Goal: Task Accomplishment & Management: Use online tool/utility

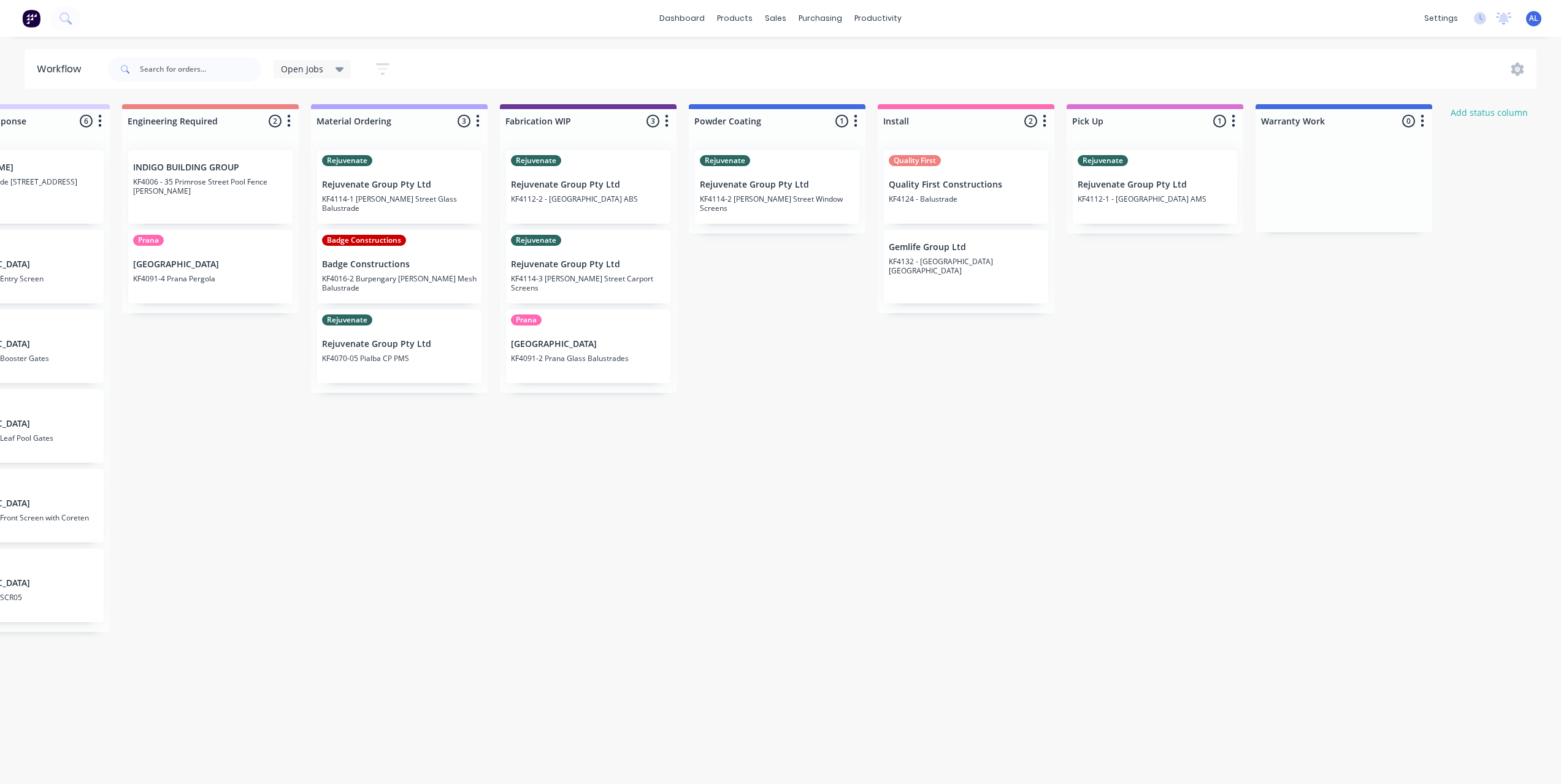
scroll to position [0, 846]
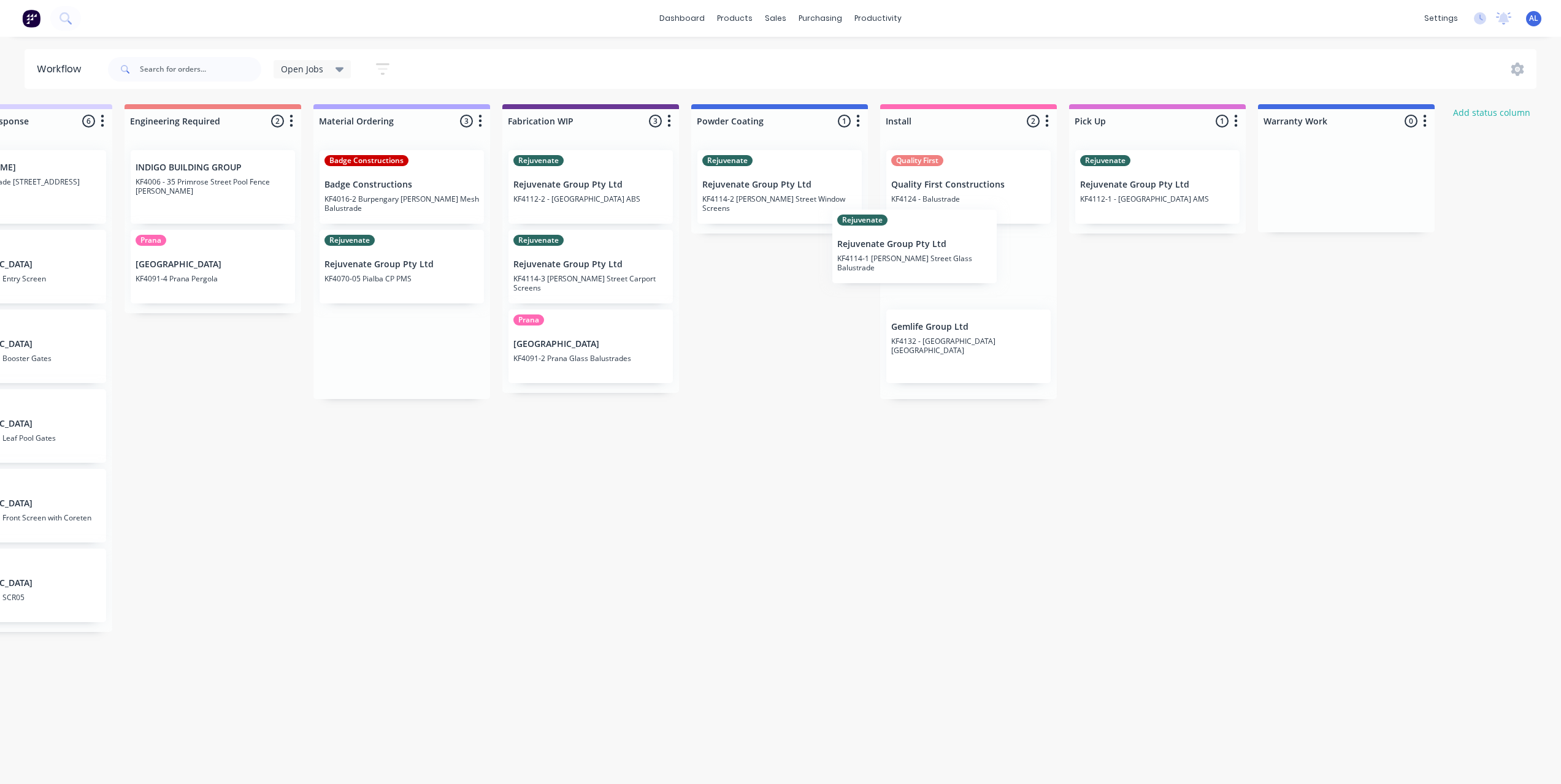
drag, startPoint x: 390, startPoint y: 202, endPoint x: 909, endPoint y: 263, distance: 522.6
click at [909, 263] on div "Submitted 6 Status colour #273444 hex #273444 Save Cancel Summaries Total order…" at bounding box center [611, 441] width 2935 height 673
click at [775, 360] on div "Submitted 6 Status colour #273444 hex #273444 Save Cancel Summaries Total order…" at bounding box center [611, 441] width 2935 height 673
click at [1016, 200] on p "KF4124 - Balustrade" at bounding box center [968, 199] width 155 height 10
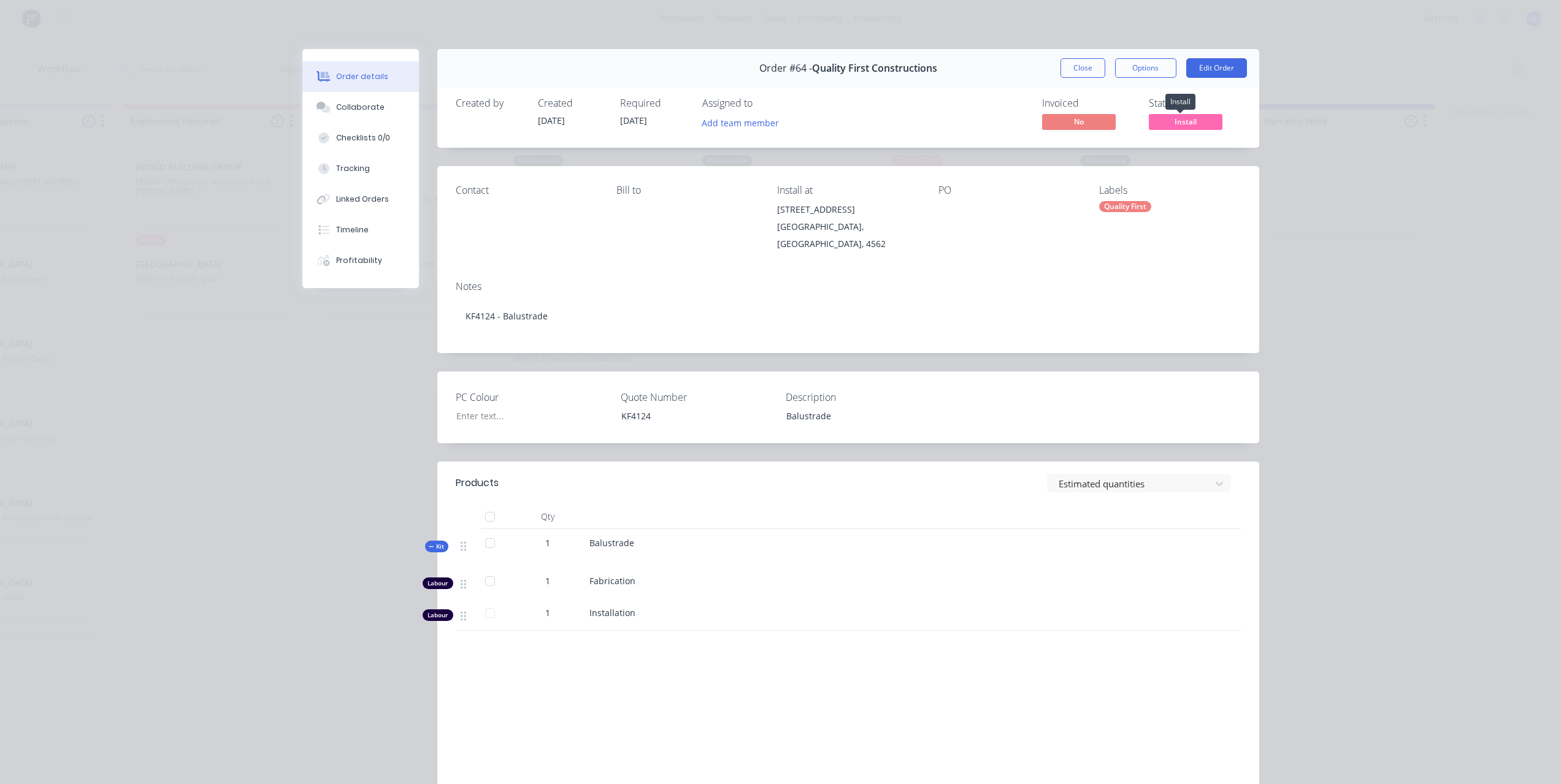
click at [1180, 119] on span "Install" at bounding box center [1186, 121] width 74 height 16
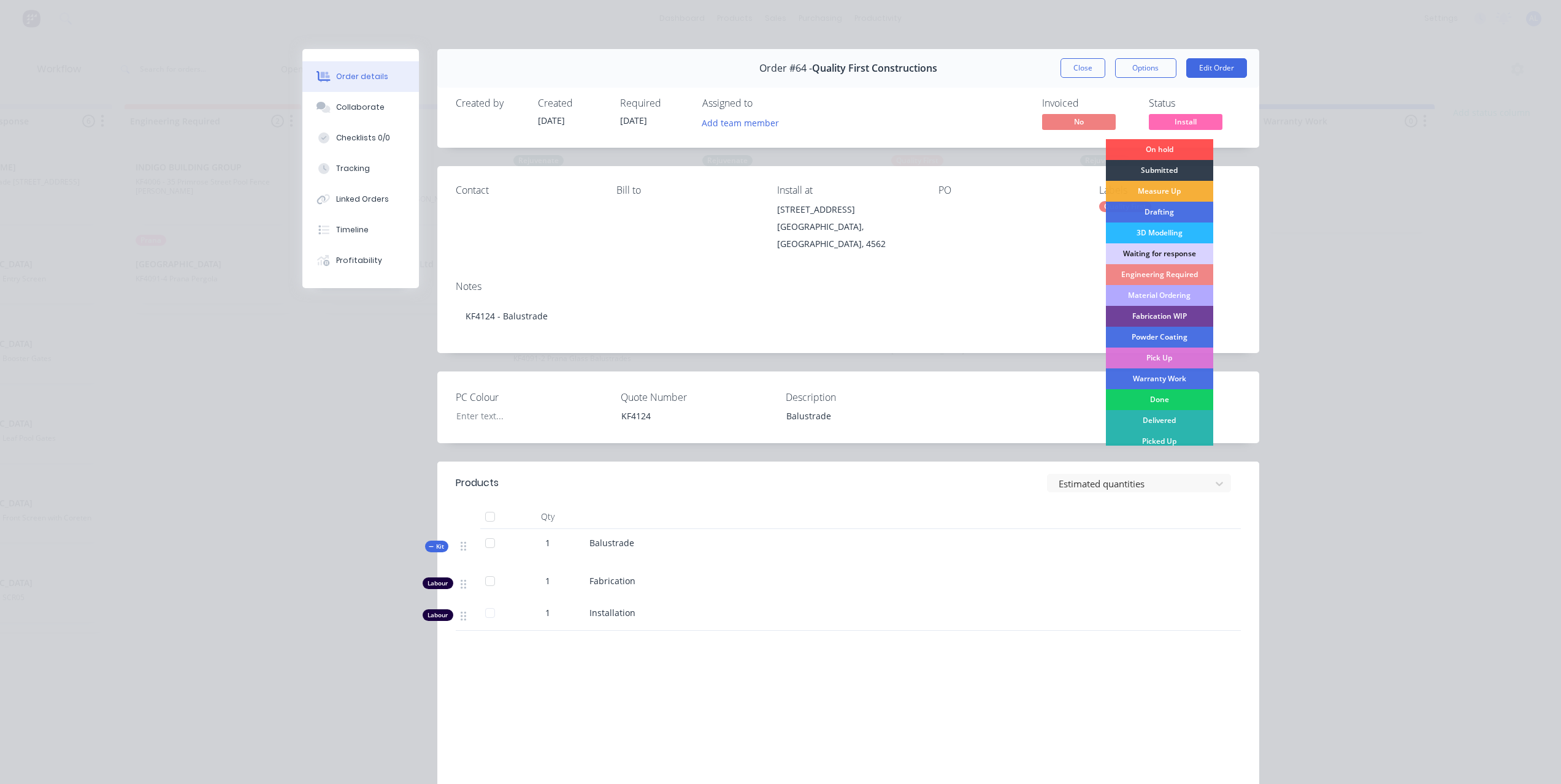
click at [1157, 402] on div "Done" at bounding box center [1160, 400] width 108 height 21
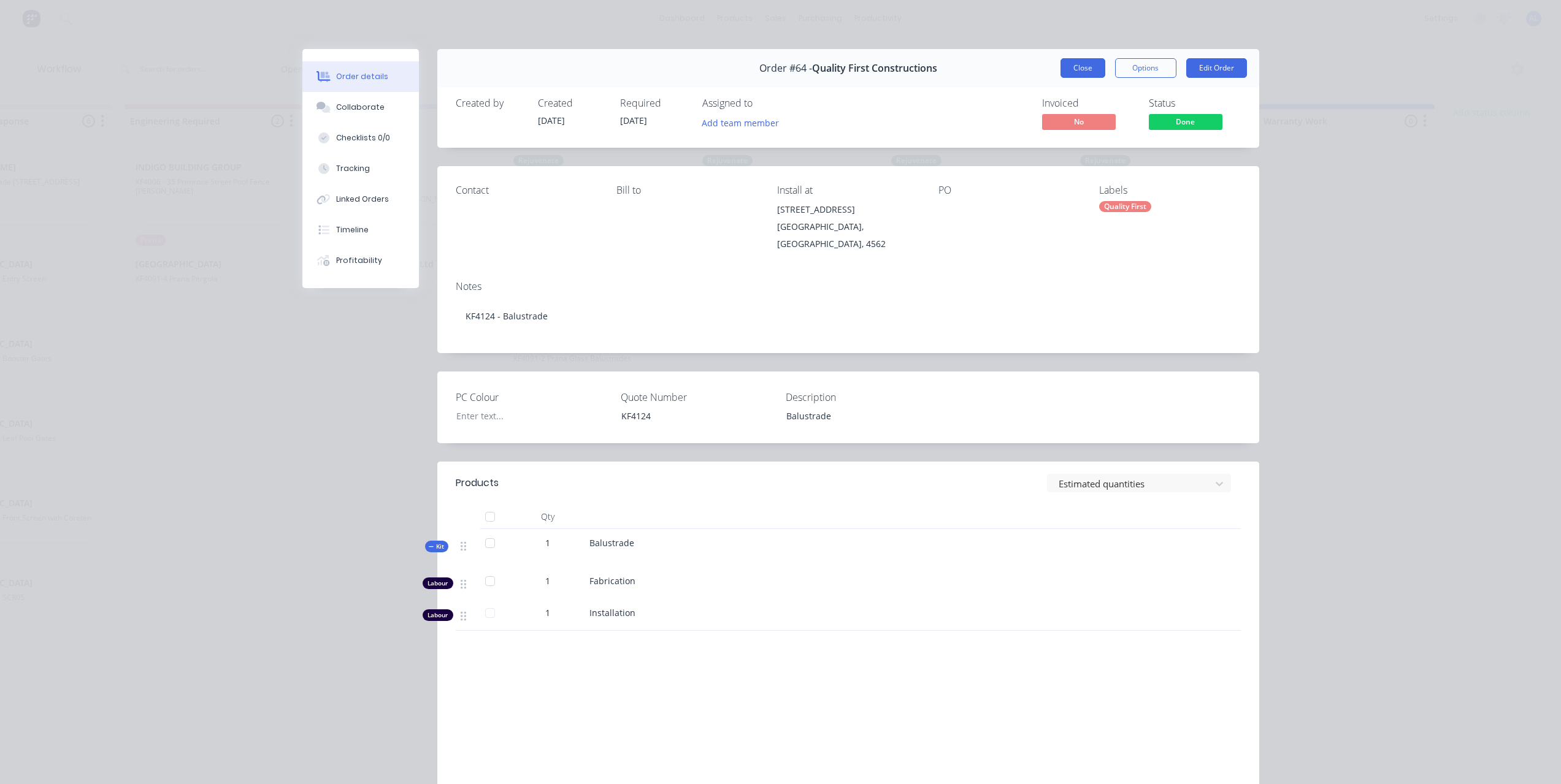
click at [1086, 67] on button "Close" at bounding box center [1083, 68] width 45 height 20
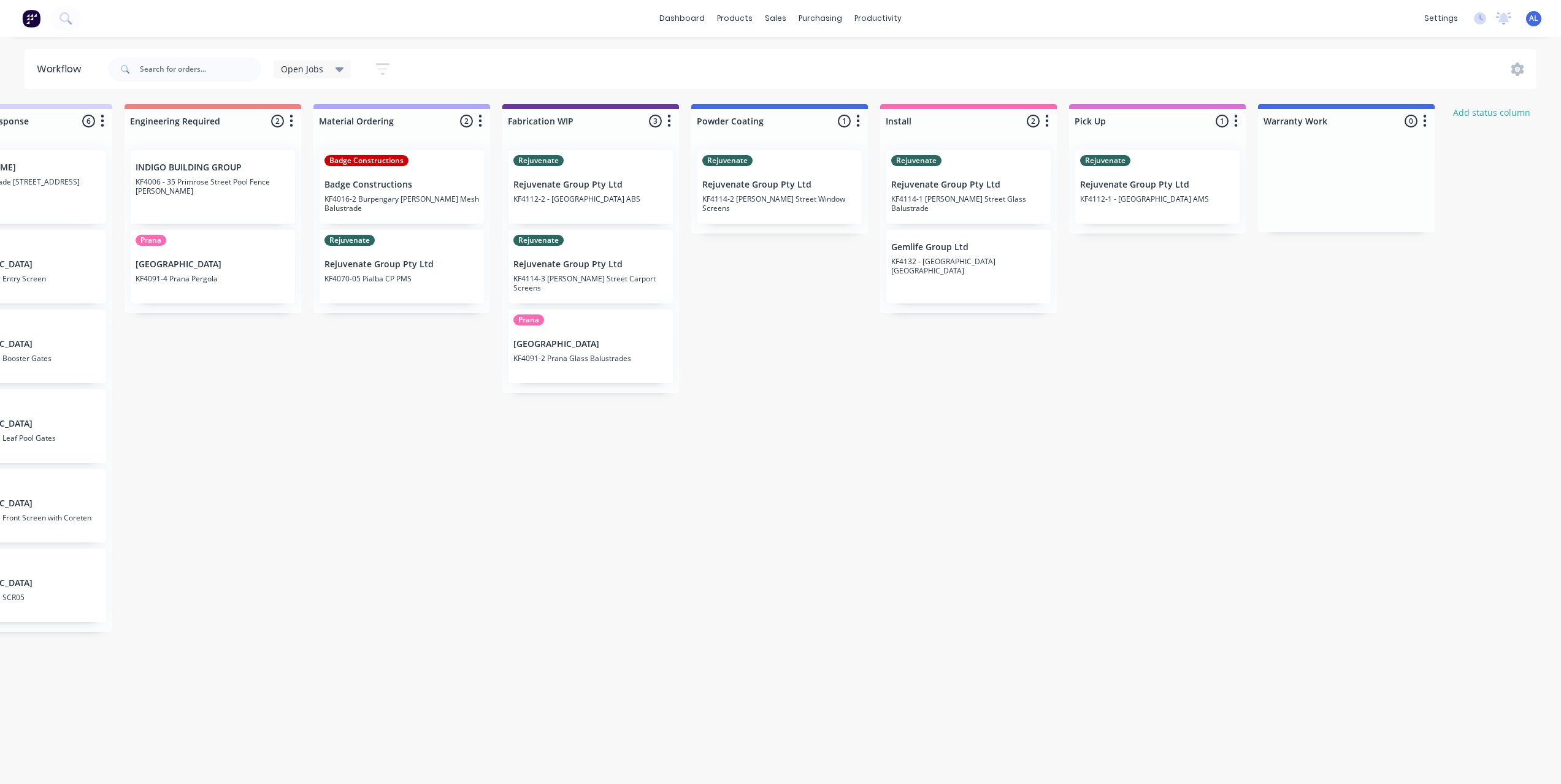
click at [1153, 350] on div "Submitted 6 Status colour #273444 hex #273444 Save Cancel Summaries Total order…" at bounding box center [611, 441] width 2935 height 673
click at [948, 424] on div "Submitted 6 Status colour #273444 hex #273444 Save Cancel Summaries Total order…" at bounding box center [611, 441] width 2935 height 673
click at [905, 368] on div "Submitted 6 Status colour #273444 hex #273444 Save Cancel Summaries Total order…" at bounding box center [611, 441] width 2935 height 673
click at [678, 507] on div "Submitted 6 Status colour #273444 hex #273444 Save Cancel Summaries Total order…" at bounding box center [611, 441] width 2935 height 673
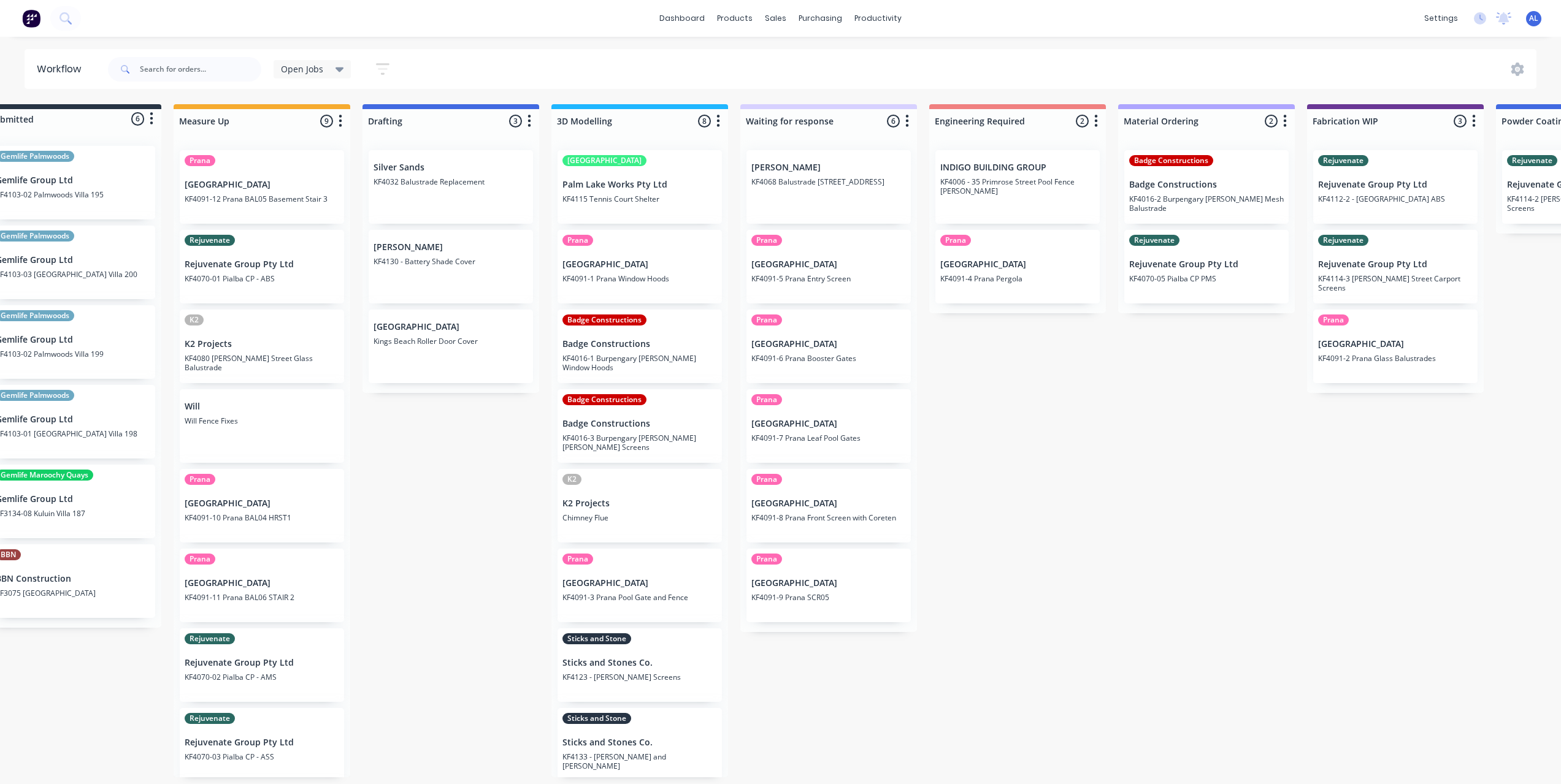
scroll to position [0, 0]
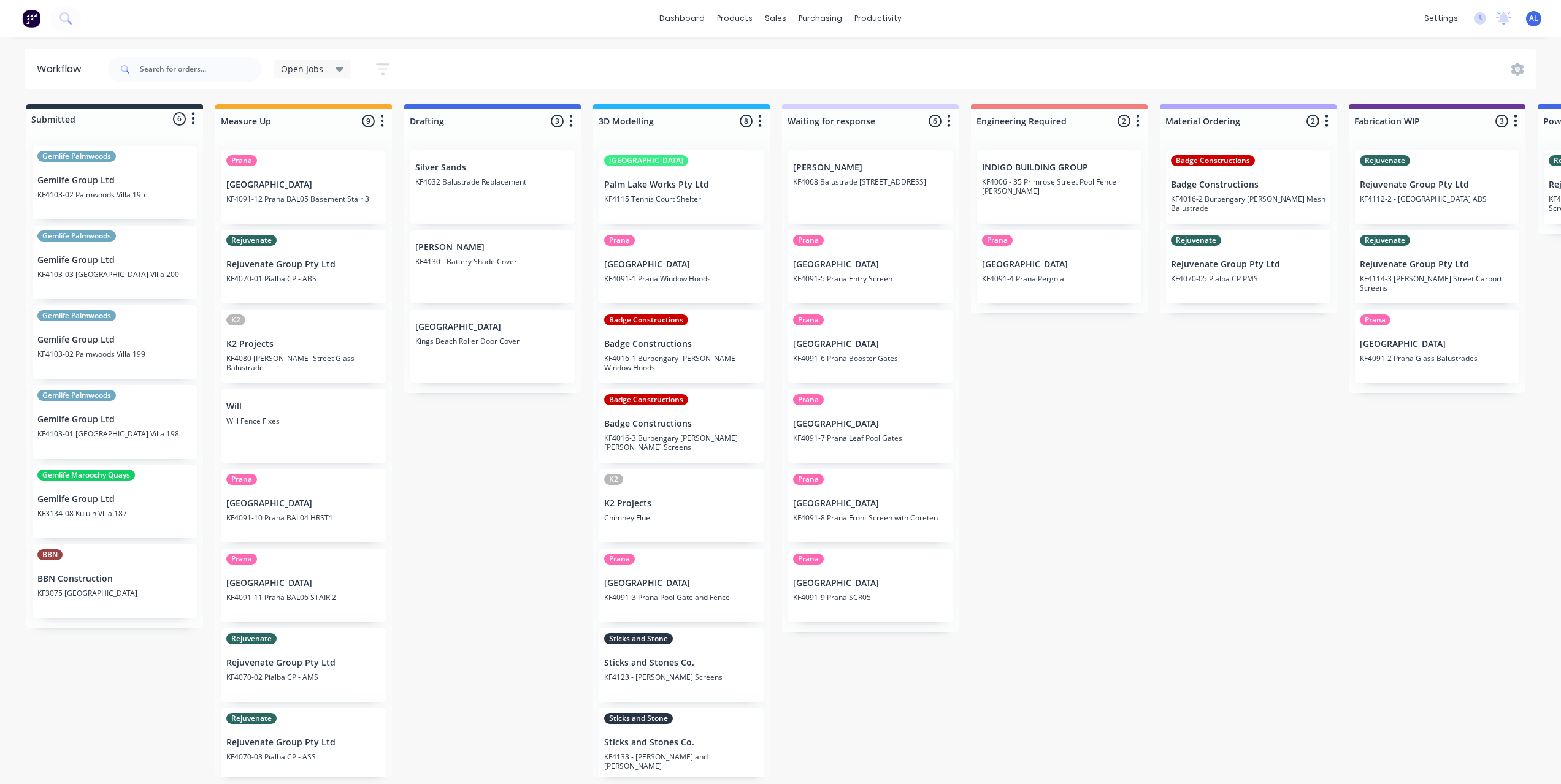
click at [445, 537] on div "Submitted 6 Status colour #273444 hex #273444 Save Cancel Summaries Total order…" at bounding box center [1457, 441] width 2935 height 673
click at [1164, 524] on div "Submitted 6 Status colour #273444 hex #273444 Save Cancel Summaries Total order…" at bounding box center [1457, 441] width 2935 height 673
click at [1038, 443] on div "Submitted 6 Status colour #273444 hex #273444 Save Cancel Summaries Total order…" at bounding box center [1457, 441] width 2935 height 673
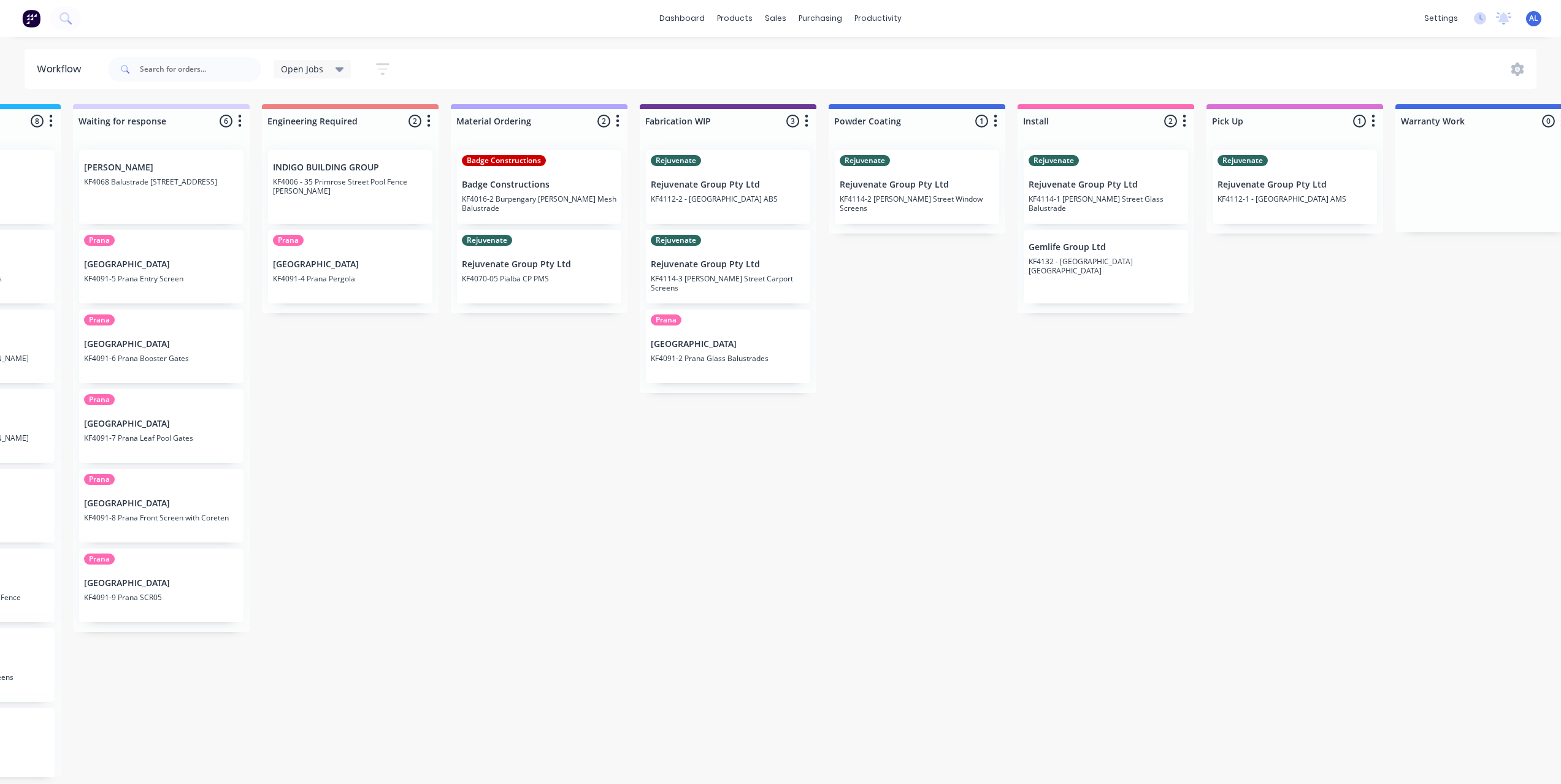
scroll to position [0, 708]
click at [835, 518] on div "Submitted 6 Status colour #273444 hex #273444 Save Cancel Summaries Total order…" at bounding box center [750, 441] width 2935 height 673
click at [724, 474] on div "Submitted 6 Status colour #273444 hex #273444 Save Cancel Summaries Total order…" at bounding box center [750, 441] width 2935 height 673
click at [610, 427] on div "Submitted 6 Status colour #273444 hex #273444 Save Cancel Summaries Total order…" at bounding box center [750, 441] width 2935 height 673
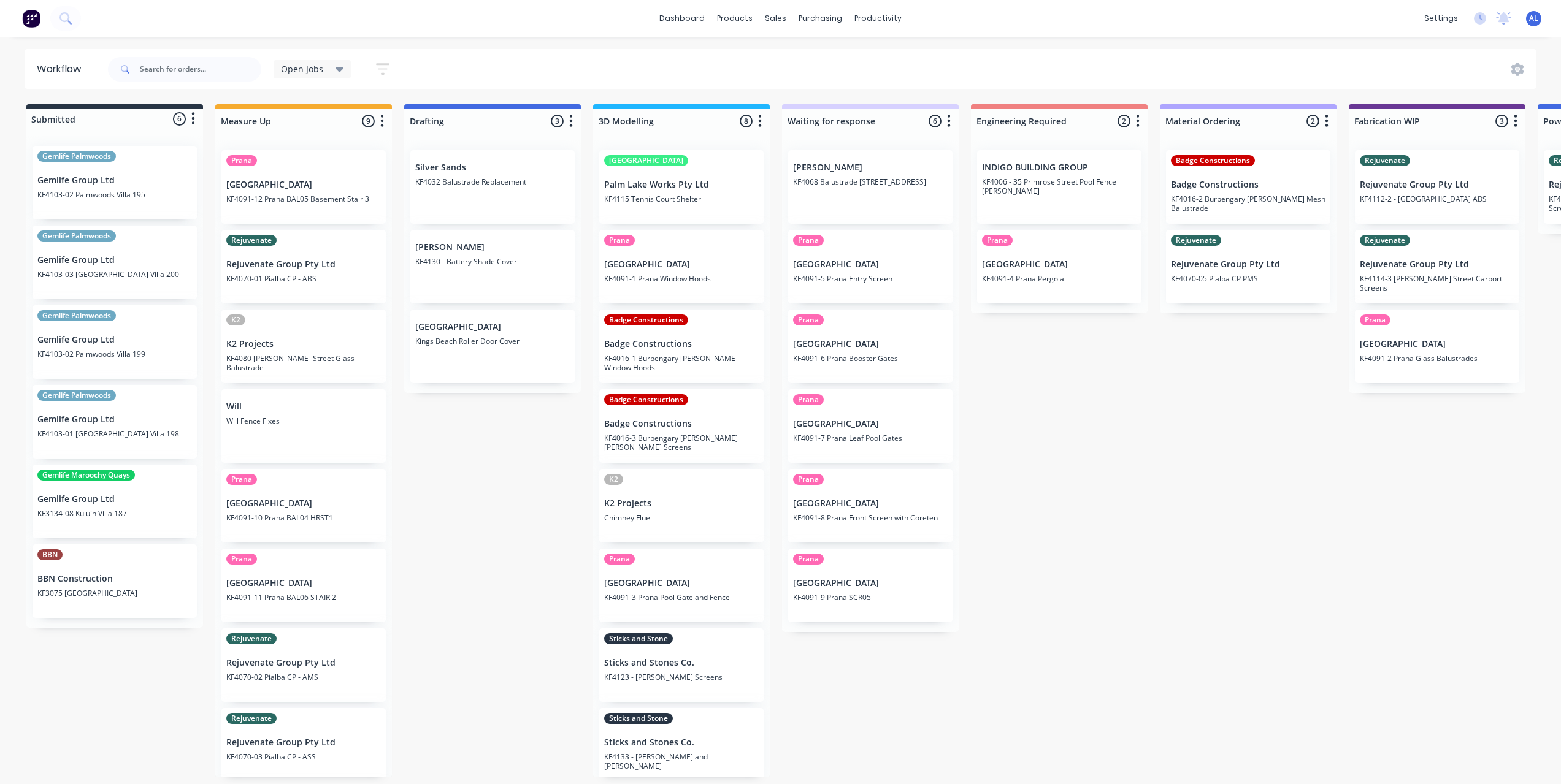
scroll to position [5, 0]
click at [1019, 501] on div "Submitted 6 Status colour #273444 hex #273444 Save Cancel Summaries Total order…" at bounding box center [1457, 441] width 2935 height 673
click at [519, 444] on div "Submitted 6 Status colour #273444 hex #273444 Save Cancel Summaries Total order…" at bounding box center [1457, 441] width 2935 height 673
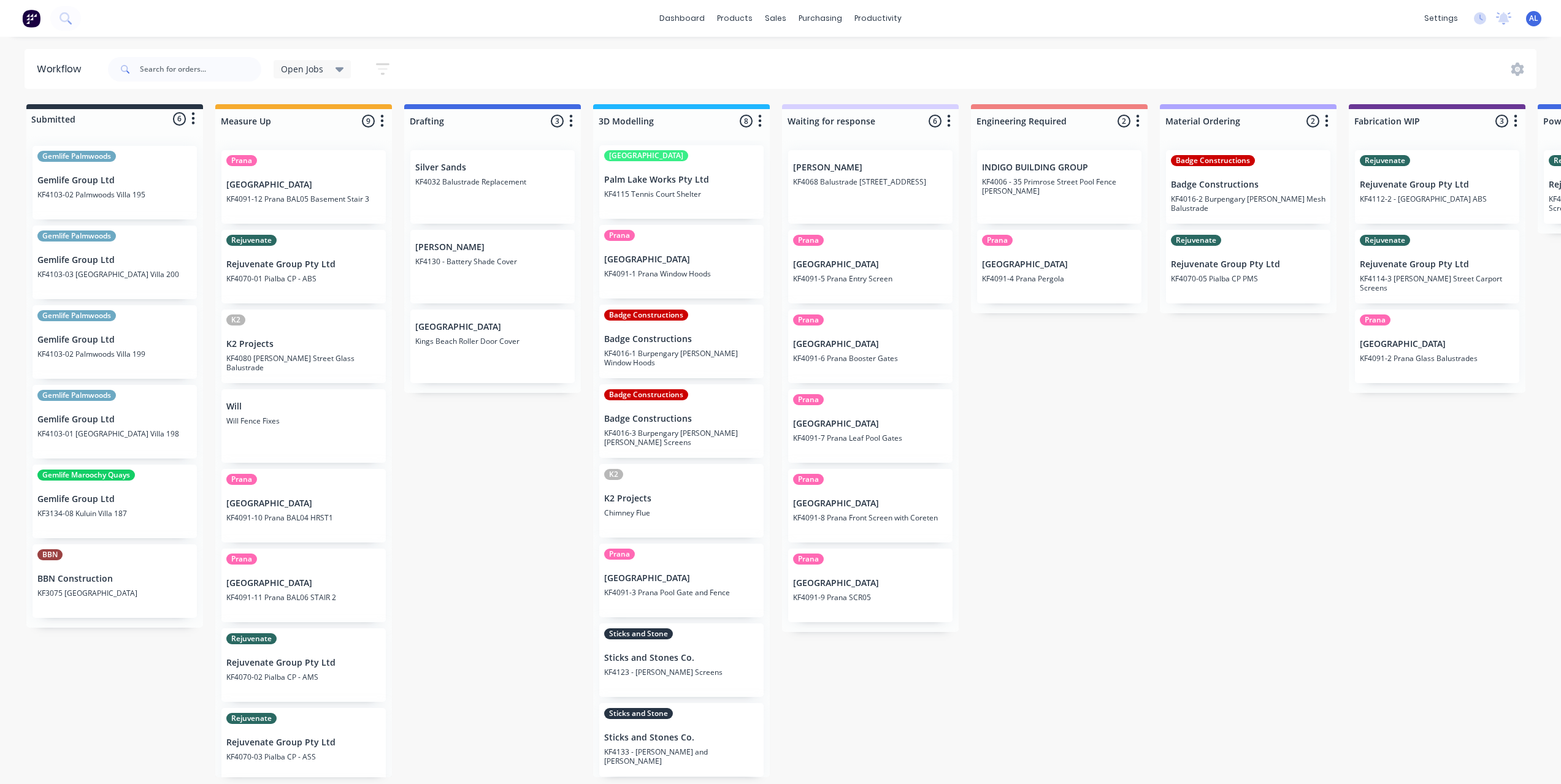
click at [1064, 542] on div "Submitted 6 Status colour #273444 hex #273444 Save Cancel Summaries Total order…" at bounding box center [1457, 441] width 2935 height 673
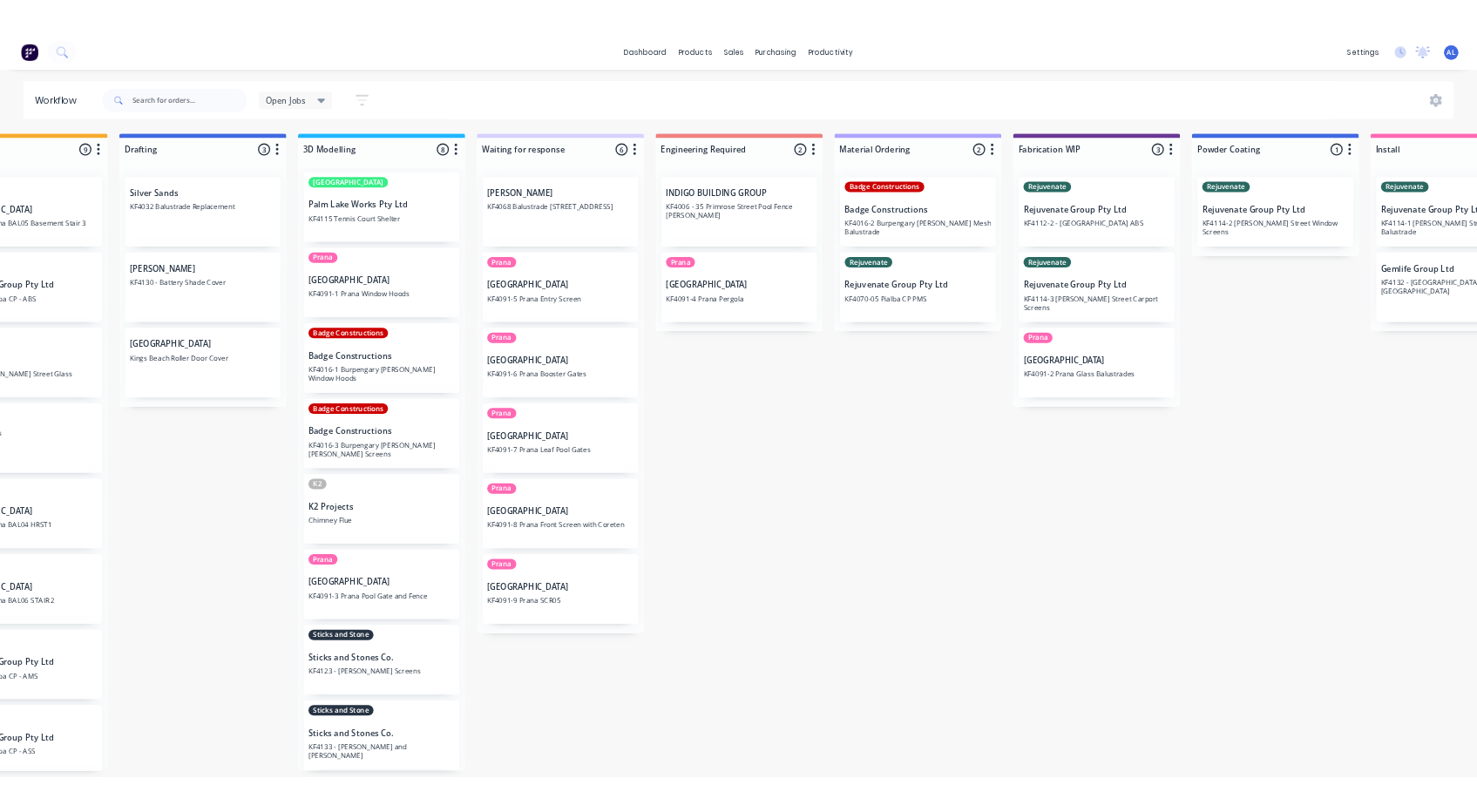
scroll to position [4, 0]
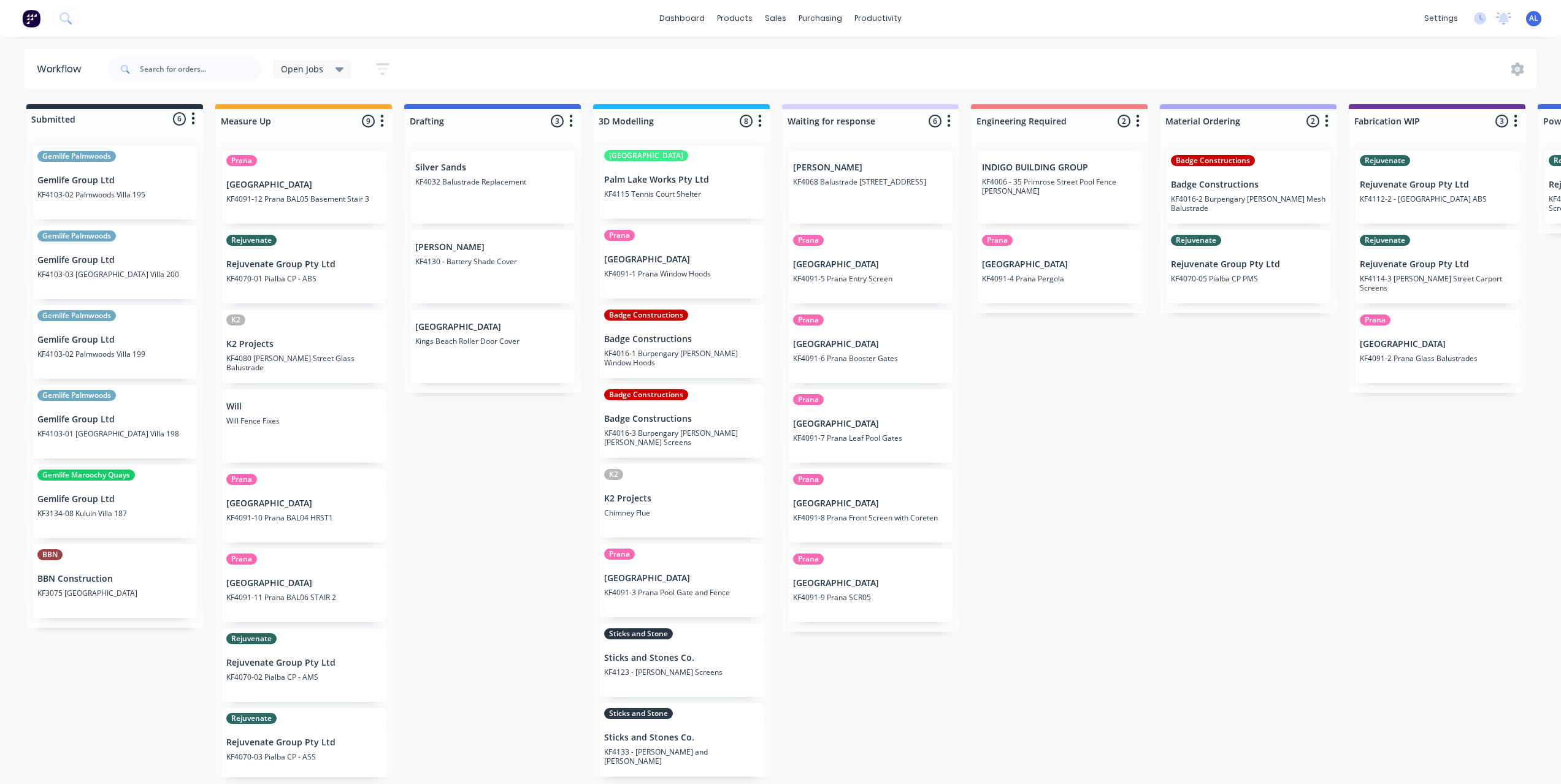
click at [1118, 553] on div "Submitted 6 Status colour #273444 hex #273444 Save Cancel Summaries Total order…" at bounding box center [1457, 441] width 2935 height 673
click at [135, 656] on div "Submitted 6 Status colour #273444 hex #273444 Save Cancel Summaries Total order…" at bounding box center [1457, 441] width 2935 height 673
click at [480, 544] on div "Submitted 6 Status colour #273444 hex #273444 Save Cancel Summaries Total order…" at bounding box center [1457, 441] width 2935 height 673
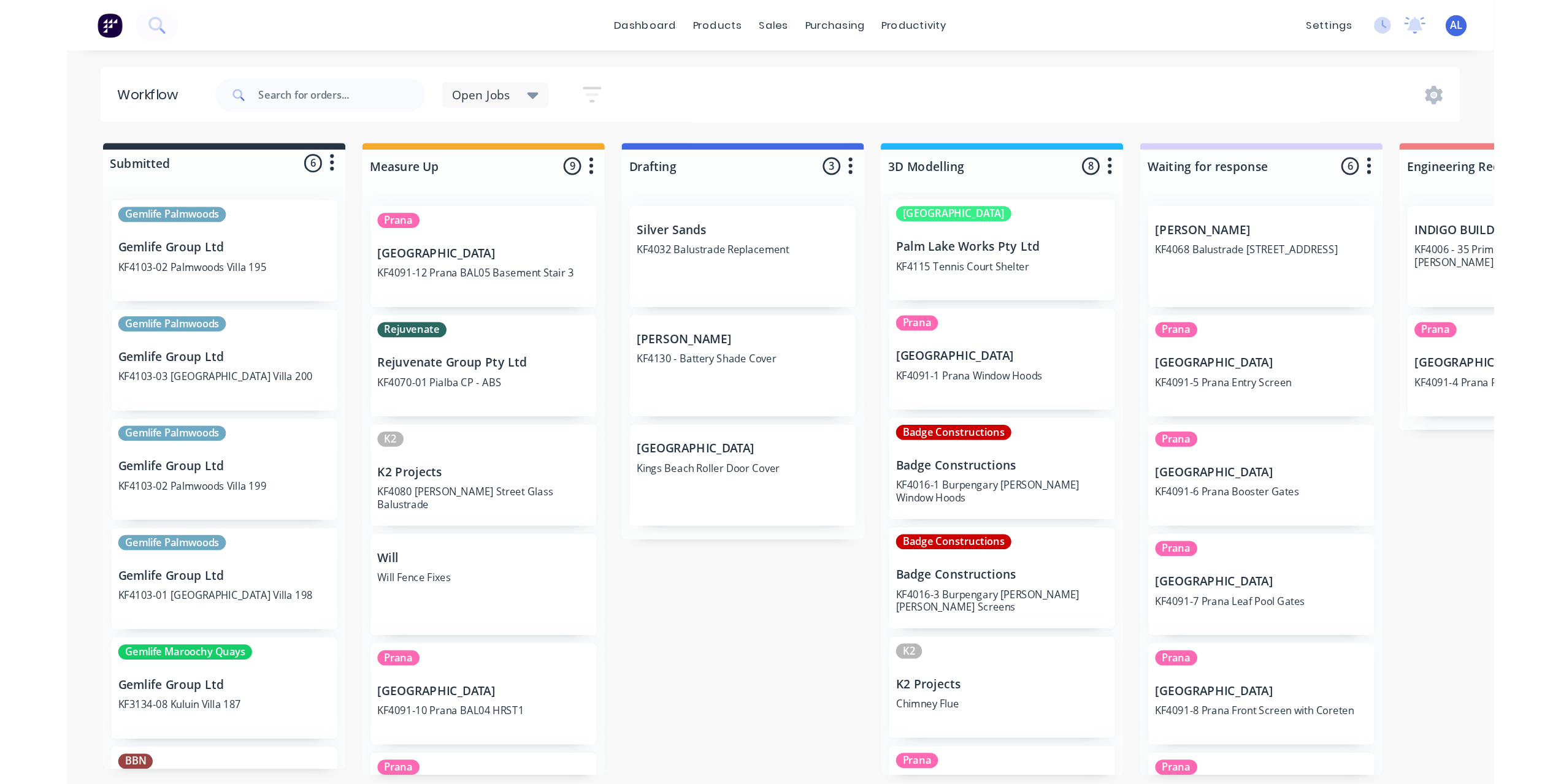
scroll to position [5, 0]
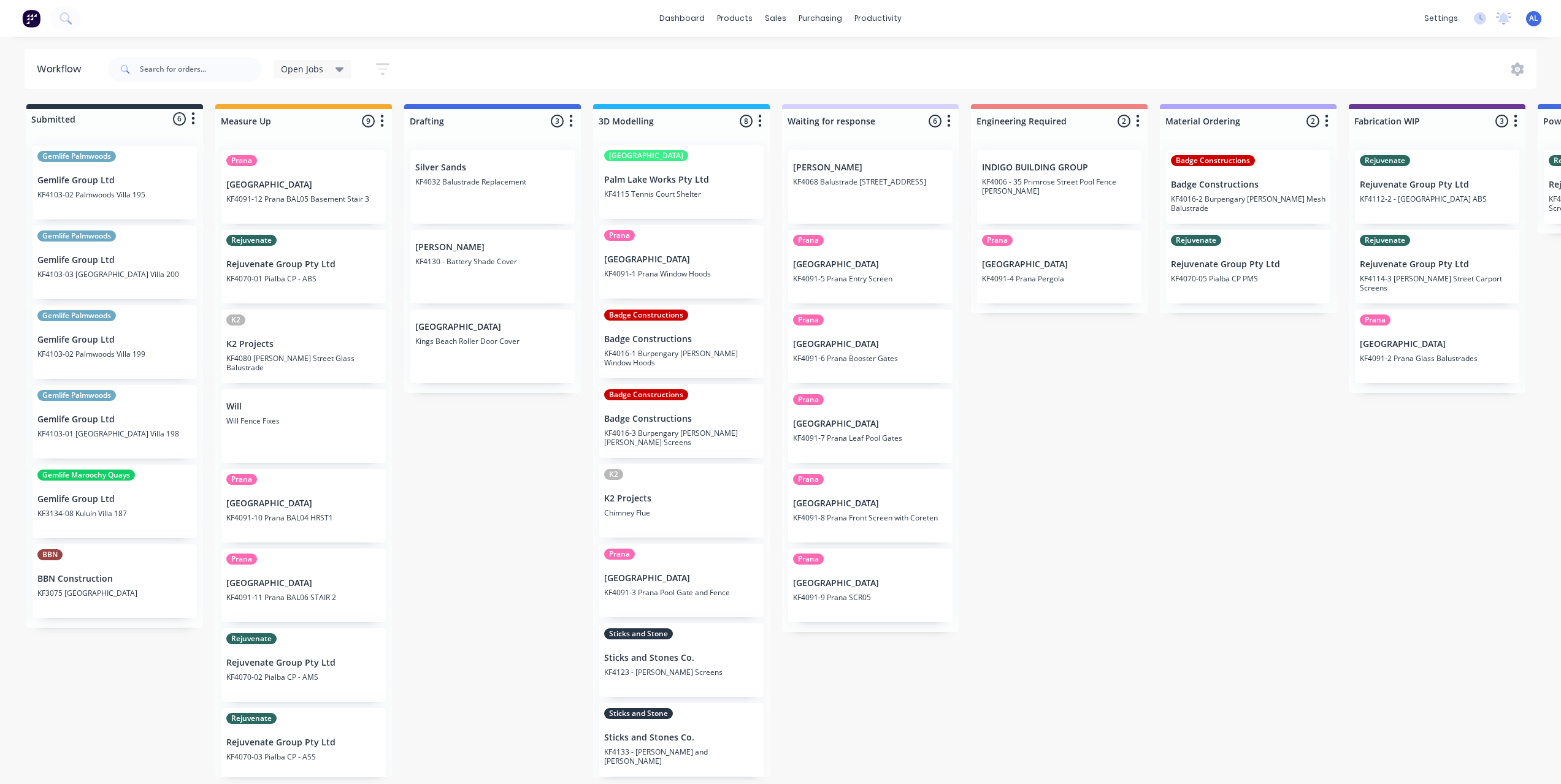
click at [1246, 574] on div "Submitted 6 Status colour #273444 hex #273444 Save Cancel Summaries Total order…" at bounding box center [1457, 441] width 2935 height 673
click at [1004, 364] on div "Submitted 6 Status colour #273444 hex #273444 Save Cancel Summaries Total order…" at bounding box center [1457, 441] width 2935 height 673
click at [561, 497] on div "Submitted 6 Status colour #273444 hex #273444 Save Cancel Summaries Total order…" at bounding box center [1457, 441] width 2935 height 673
click at [541, 577] on div "Submitted 6 Status colour #273444 hex #273444 Save Cancel Summaries Total order…" at bounding box center [1457, 441] width 2935 height 673
click at [1060, 574] on div "Submitted 6 Status colour #273444 hex #273444 Save Cancel Summaries Total order…" at bounding box center [1457, 441] width 2935 height 673
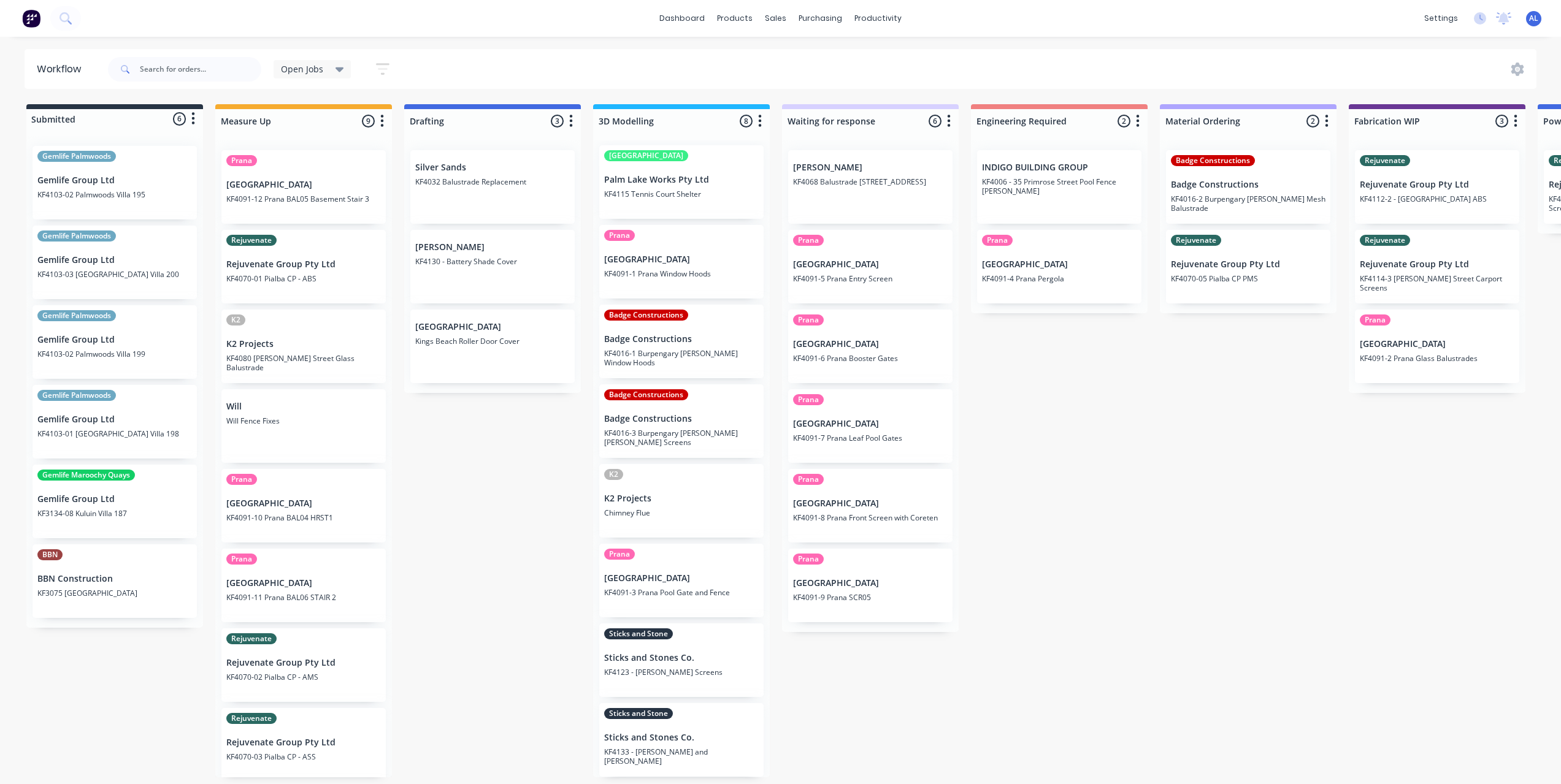
click at [1060, 574] on div "Submitted 6 Status colour #273444 hex #273444 Save Cancel Summaries Total order…" at bounding box center [1457, 441] width 2935 height 673
click at [578, 500] on div "Submitted 6 Status colour #273444 hex #273444 Save Cancel Summaries Total order…" at bounding box center [1457, 441] width 2935 height 673
click at [983, 504] on div "Submitted 6 Status colour #273444 hex #273444 Save Cancel Summaries Total order…" at bounding box center [1457, 441] width 2935 height 673
click at [542, 475] on div "Submitted 6 Status colour #273444 hex #273444 Save Cancel Summaries Total order…" at bounding box center [1457, 441] width 2935 height 673
click at [1096, 488] on div "Submitted 6 Status colour #273444 hex #273444 Save Cancel Summaries Total order…" at bounding box center [1457, 441] width 2935 height 673
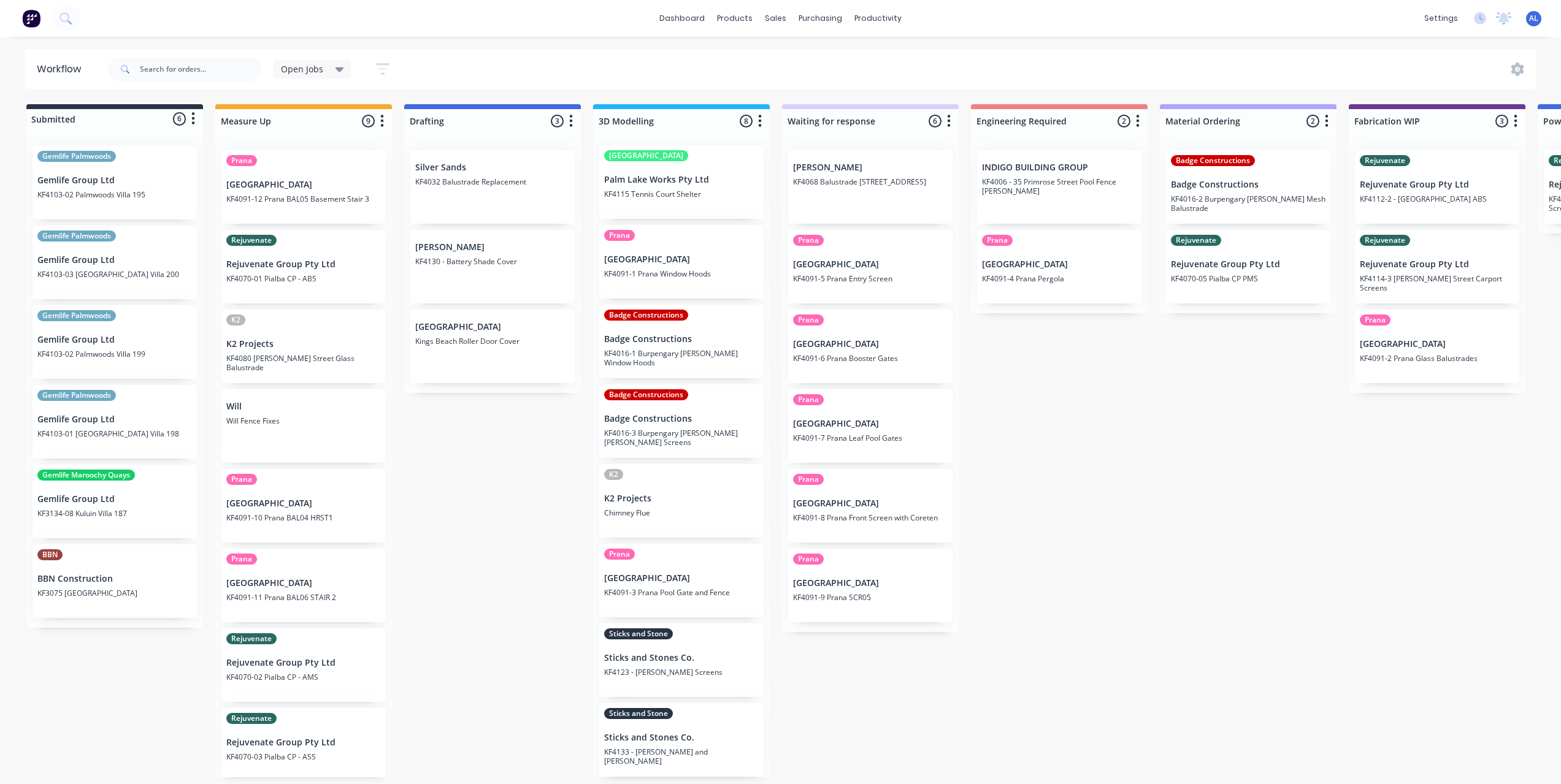
click at [1082, 434] on div "Submitted 6 Status colour #273444 hex #273444 Save Cancel Summaries Total order…" at bounding box center [1457, 441] width 2935 height 673
click at [546, 451] on div "Submitted 6 Status colour #273444 hex #273444 Save Cancel Summaries Total order…" at bounding box center [1457, 441] width 2935 height 673
click at [1057, 484] on div "Submitted 6 Status colour #273444 hex #273444 Save Cancel Summaries Total order…" at bounding box center [1457, 441] width 2935 height 673
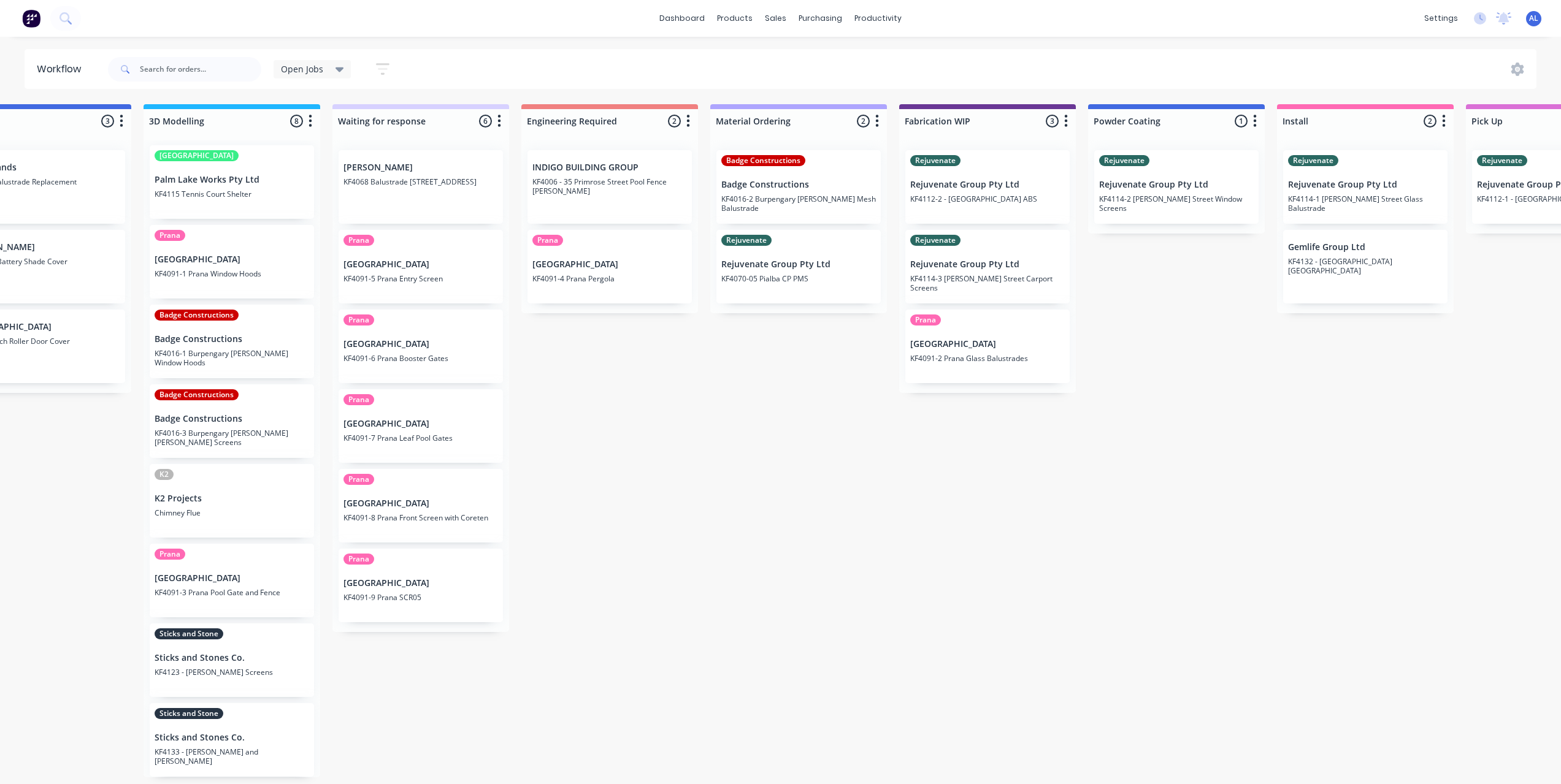
scroll to position [2, 450]
click at [1189, 395] on div "Submitted 6 Status colour #273444 hex #273444 Save Cancel Summaries Total order…" at bounding box center [1008, 441] width 2935 height 673
click at [819, 392] on div "Submitted 6 Status colour #273444 hex #273444 Save Cancel Summaries Total order…" at bounding box center [1008, 441] width 2935 height 673
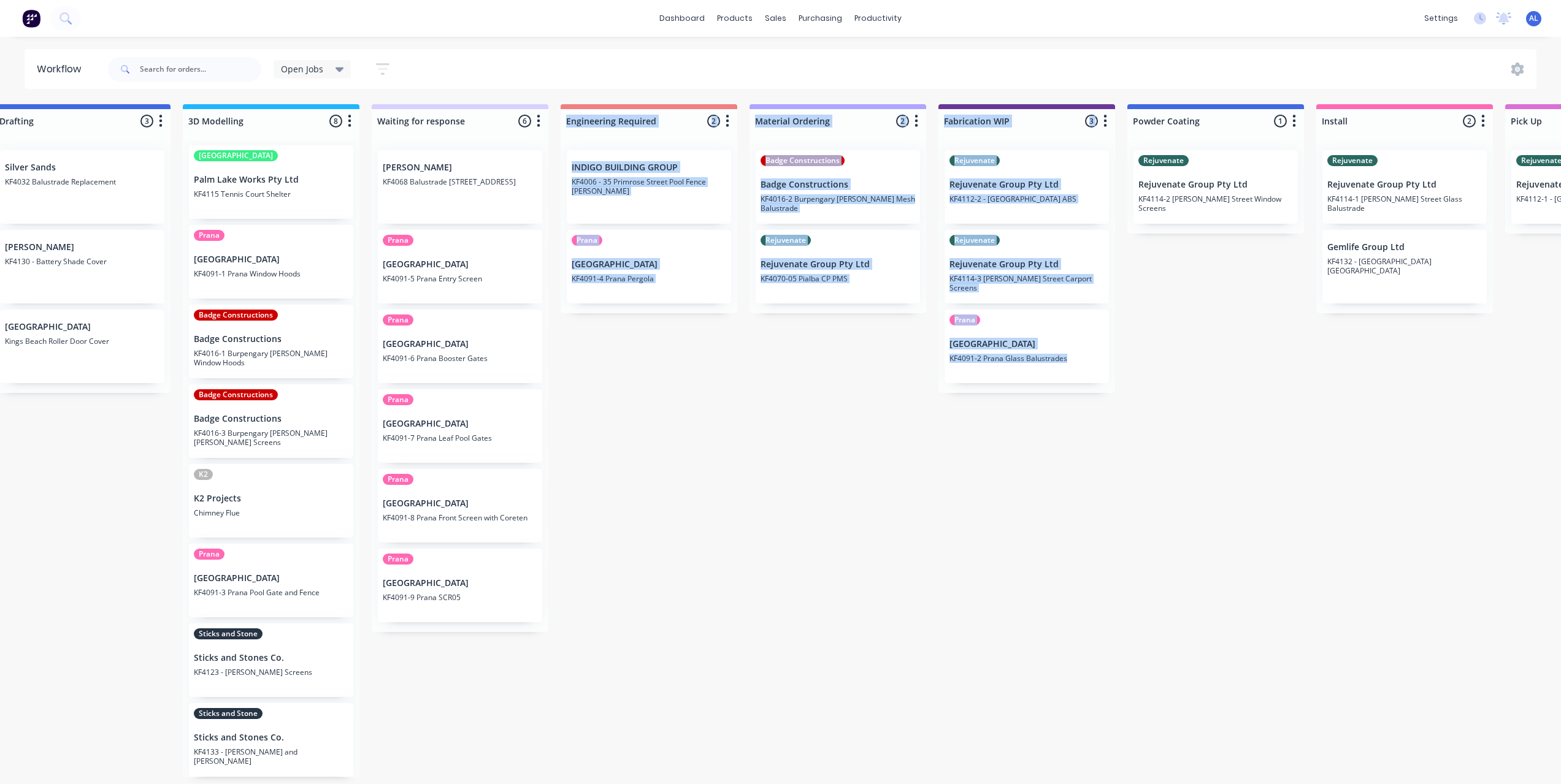
scroll to position [3, 410]
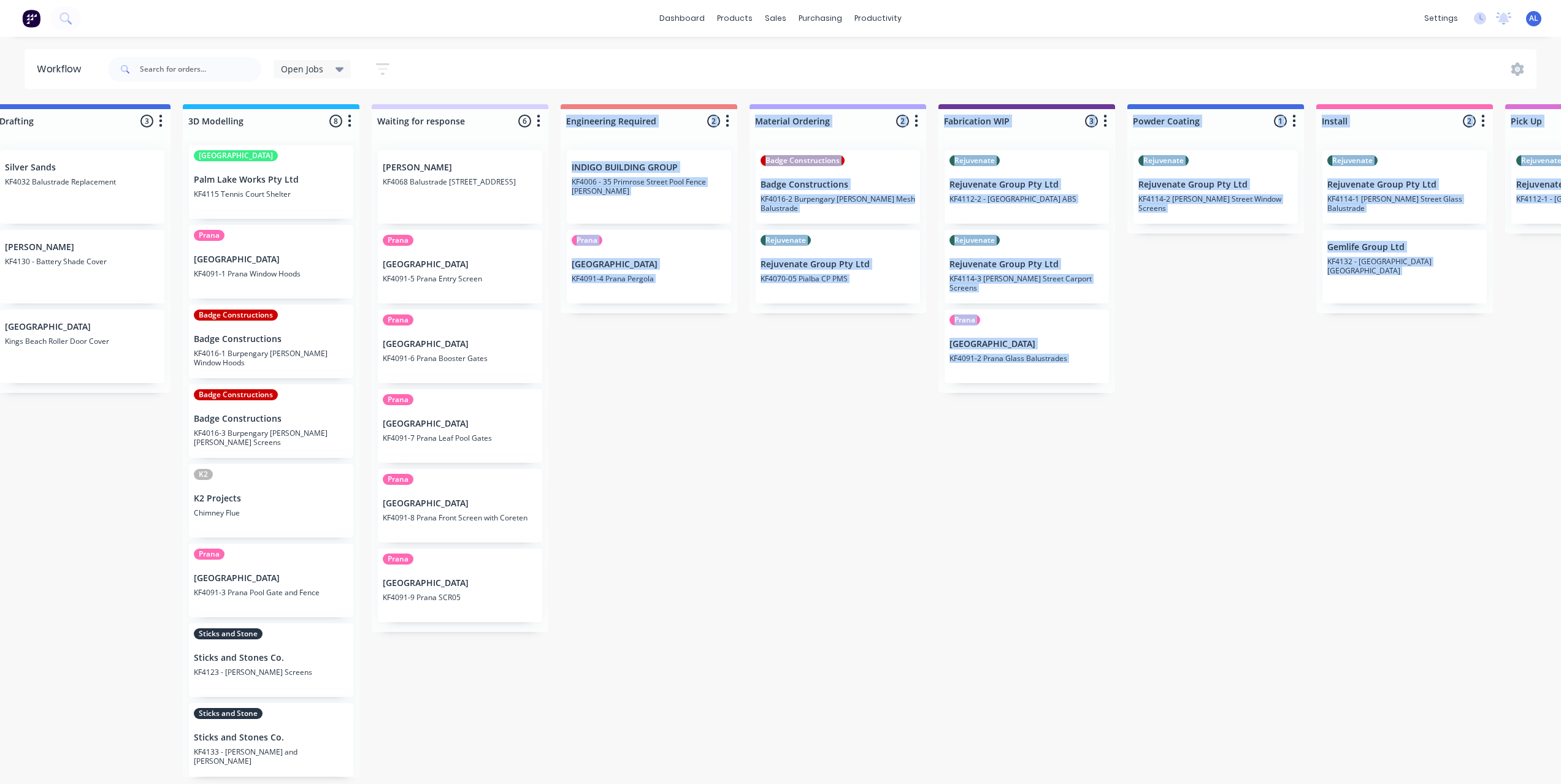
drag, startPoint x: 864, startPoint y: 770, endPoint x: 1024, endPoint y: 793, distance: 161.6
click at [1024, 710] on html "dashboard products sales purchasing productivity dashboard products Product Cat…" at bounding box center [370, 355] width 1561 height 710
click at [933, 657] on div "Submitted 6 Status colour #273444 hex #273444 Save Cancel Summaries Total order…" at bounding box center [1047, 441] width 2935 height 673
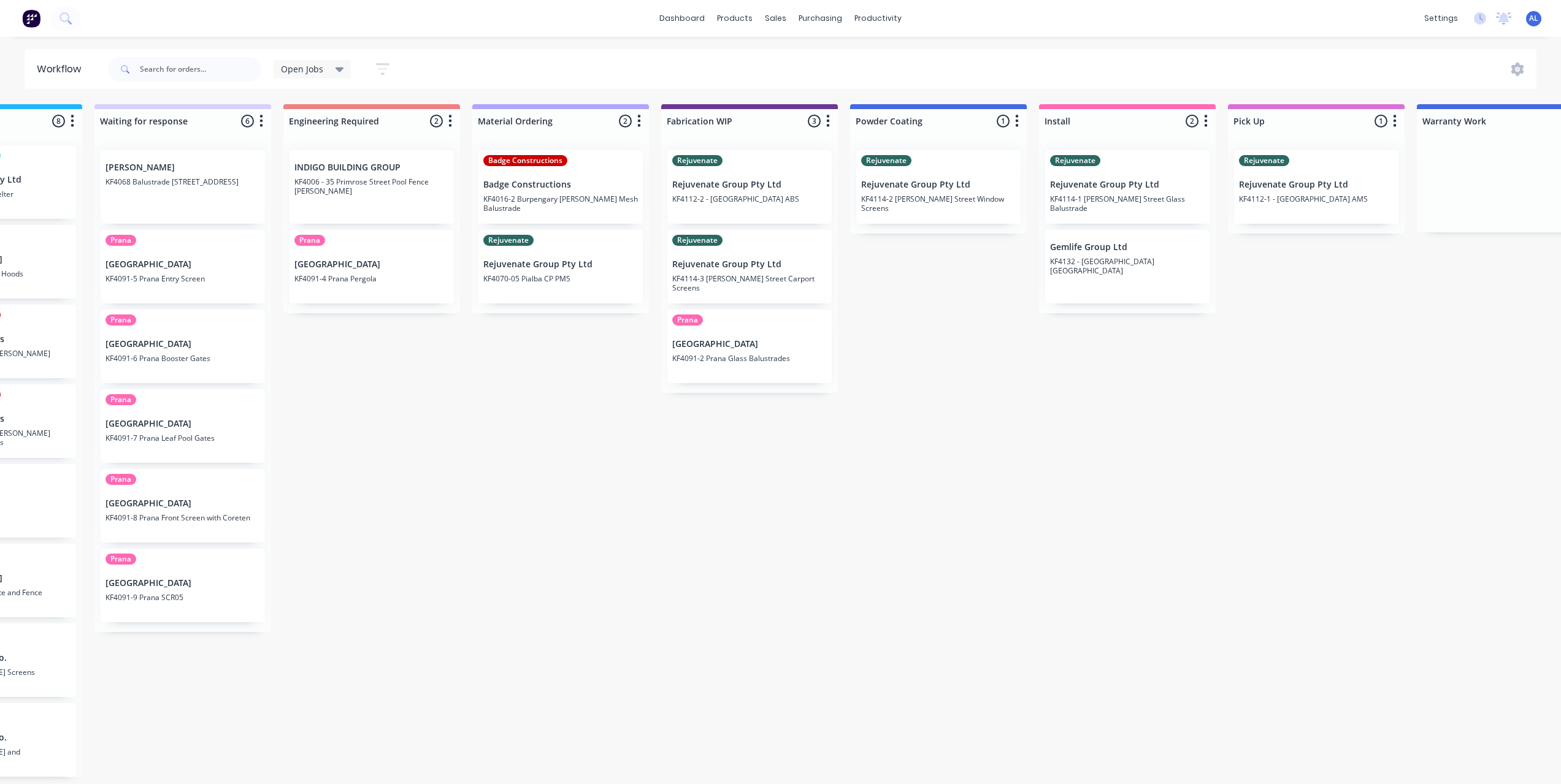
scroll to position [3, 692]
click at [1040, 668] on div "Submitted 6 Status colour #273444 hex #273444 Save Cancel Summaries Total order…" at bounding box center [766, 441] width 2935 height 673
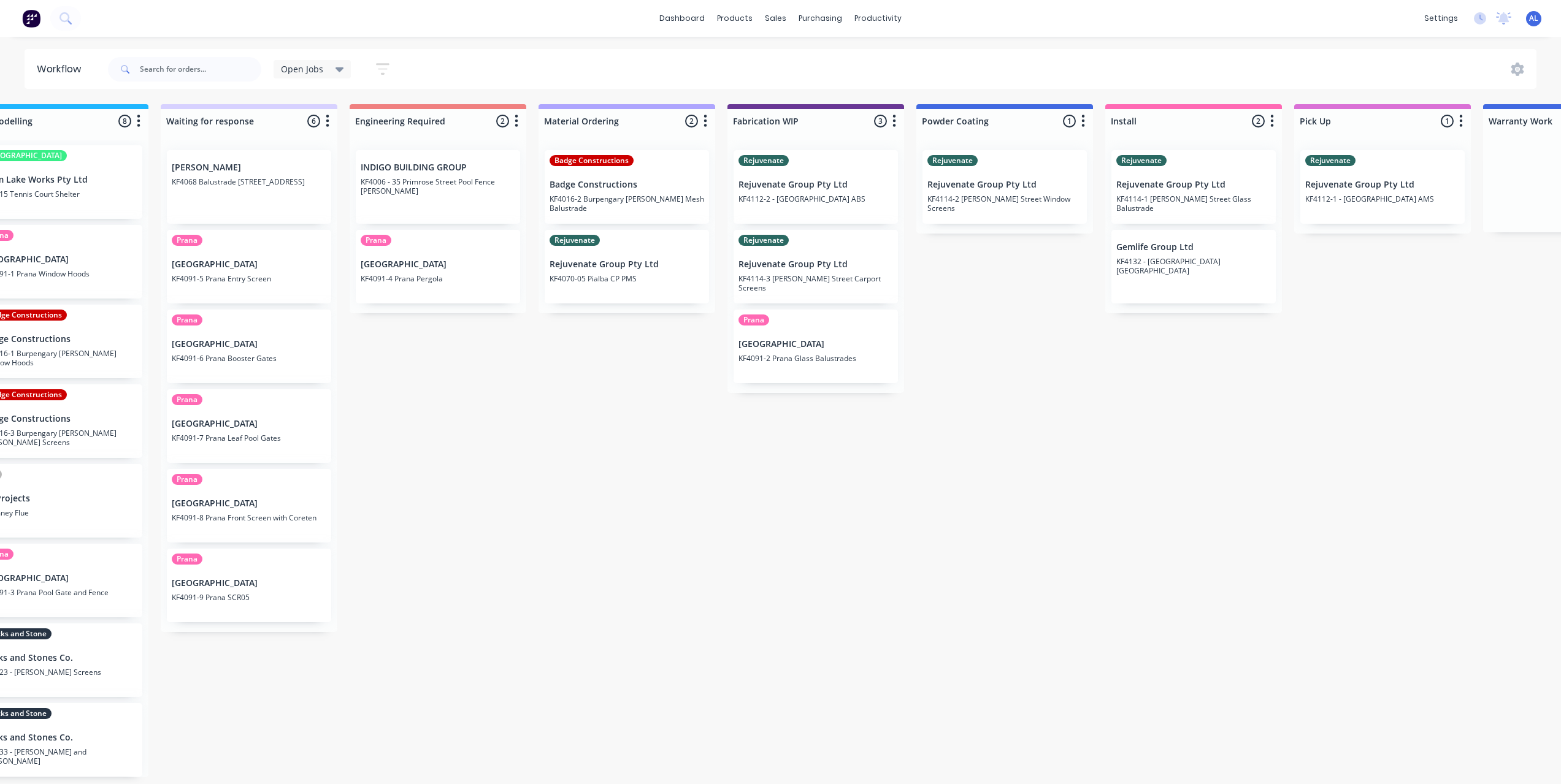
scroll to position [3, 613]
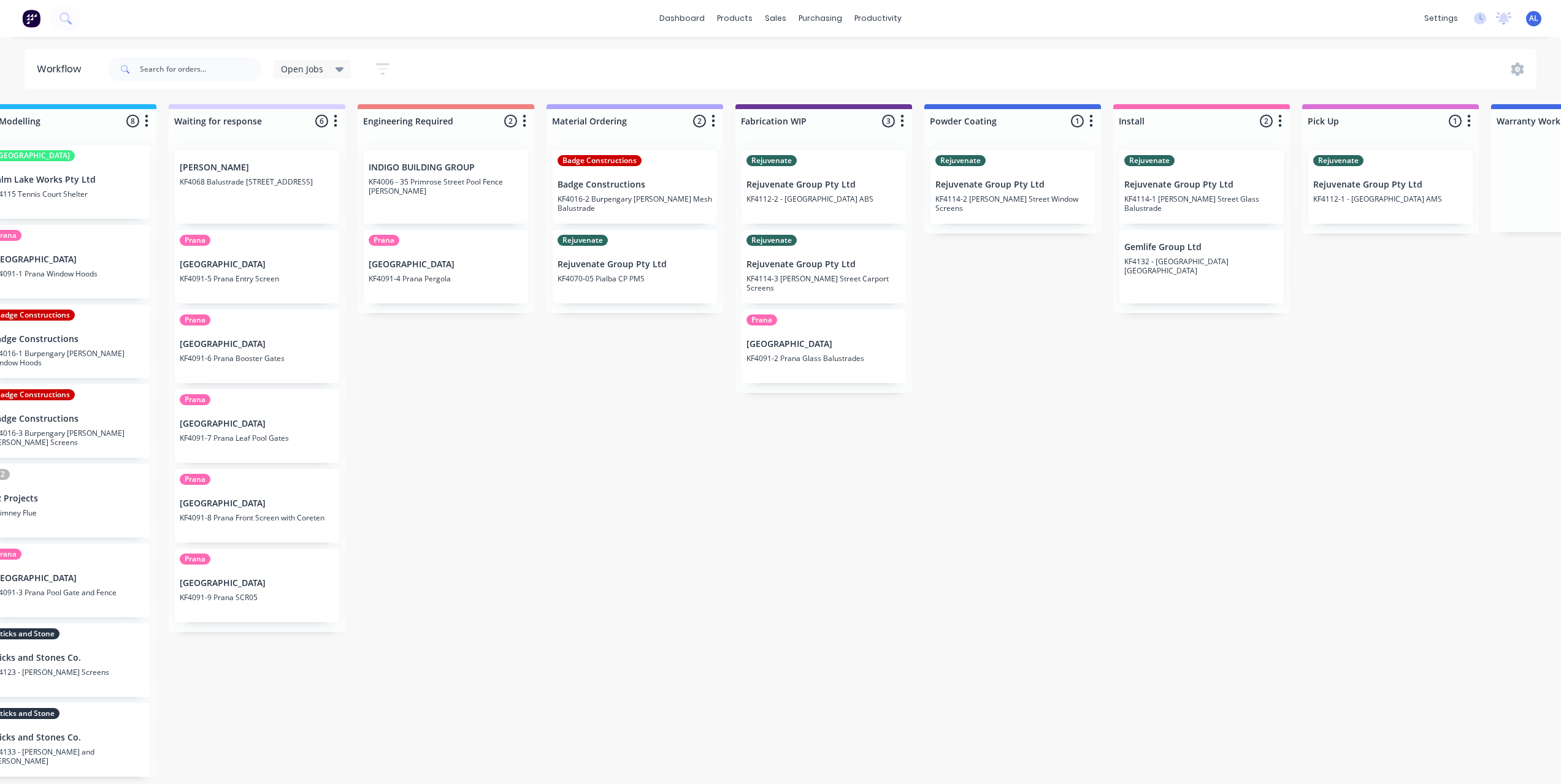
click at [879, 777] on div "Submitted 6 Status colour #273444 hex #273444 Save Cancel Summaries Total order…" at bounding box center [844, 441] width 2935 height 673
drag, startPoint x: 872, startPoint y: 782, endPoint x: 844, endPoint y: 777, distance: 28.4
click at [872, 777] on div "Submitted 6 Status colour #273444 hex #273444 Save Cancel Summaries Total order…" at bounding box center [844, 441] width 2935 height 673
click at [573, 505] on div "Submitted 6 Status colour #273444 hex #273444 Save Cancel Summaries Total order…" at bounding box center [844, 441] width 2935 height 673
click at [732, 476] on div "Submitted 6 Status colour #273444 hex #273444 Save Cancel Summaries Total order…" at bounding box center [844, 441] width 2935 height 673
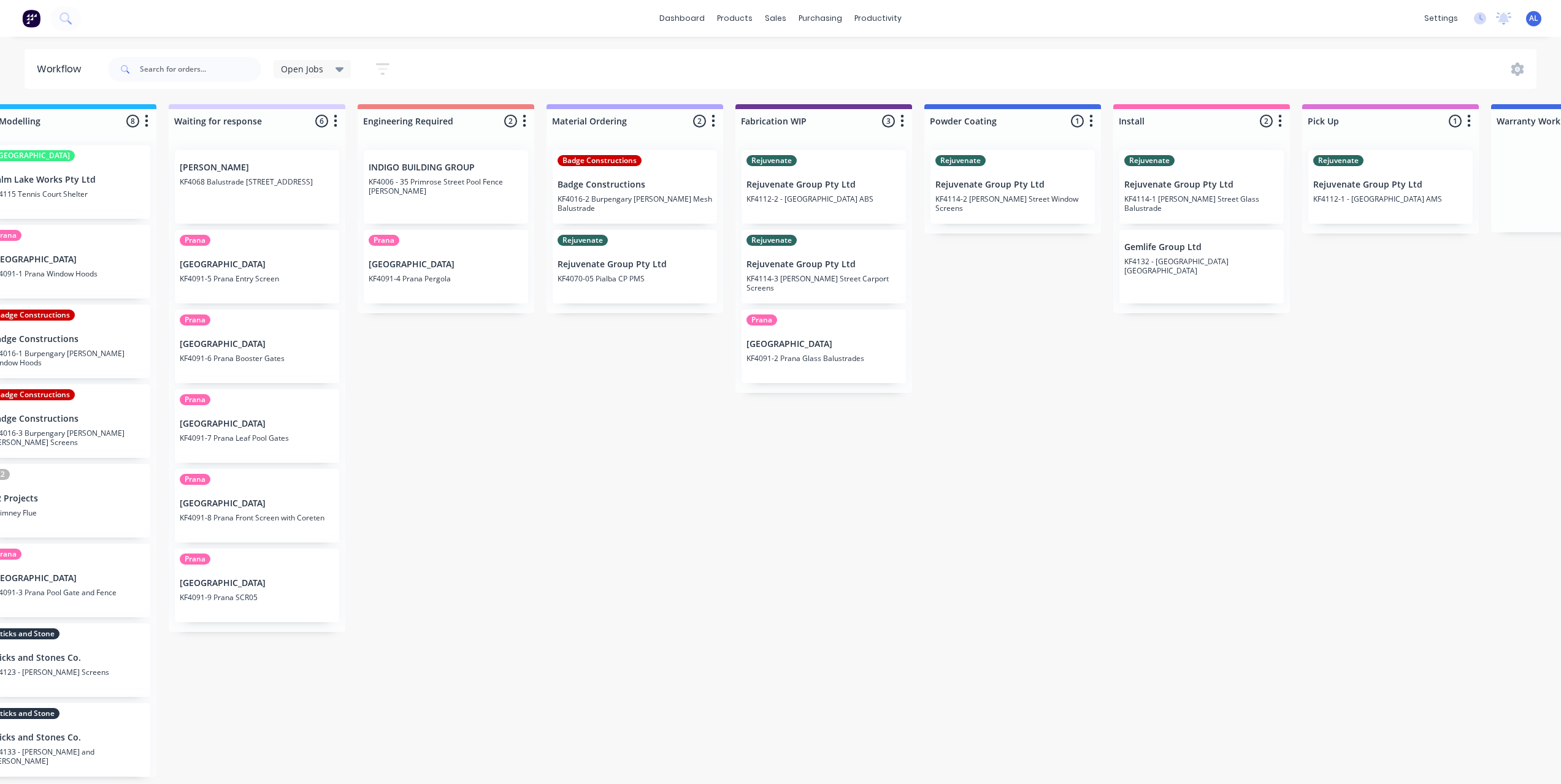
click at [597, 488] on div "Submitted 6 Status colour #273444 hex #273444 Save Cancel Summaries Total order…" at bounding box center [844, 441] width 2935 height 673
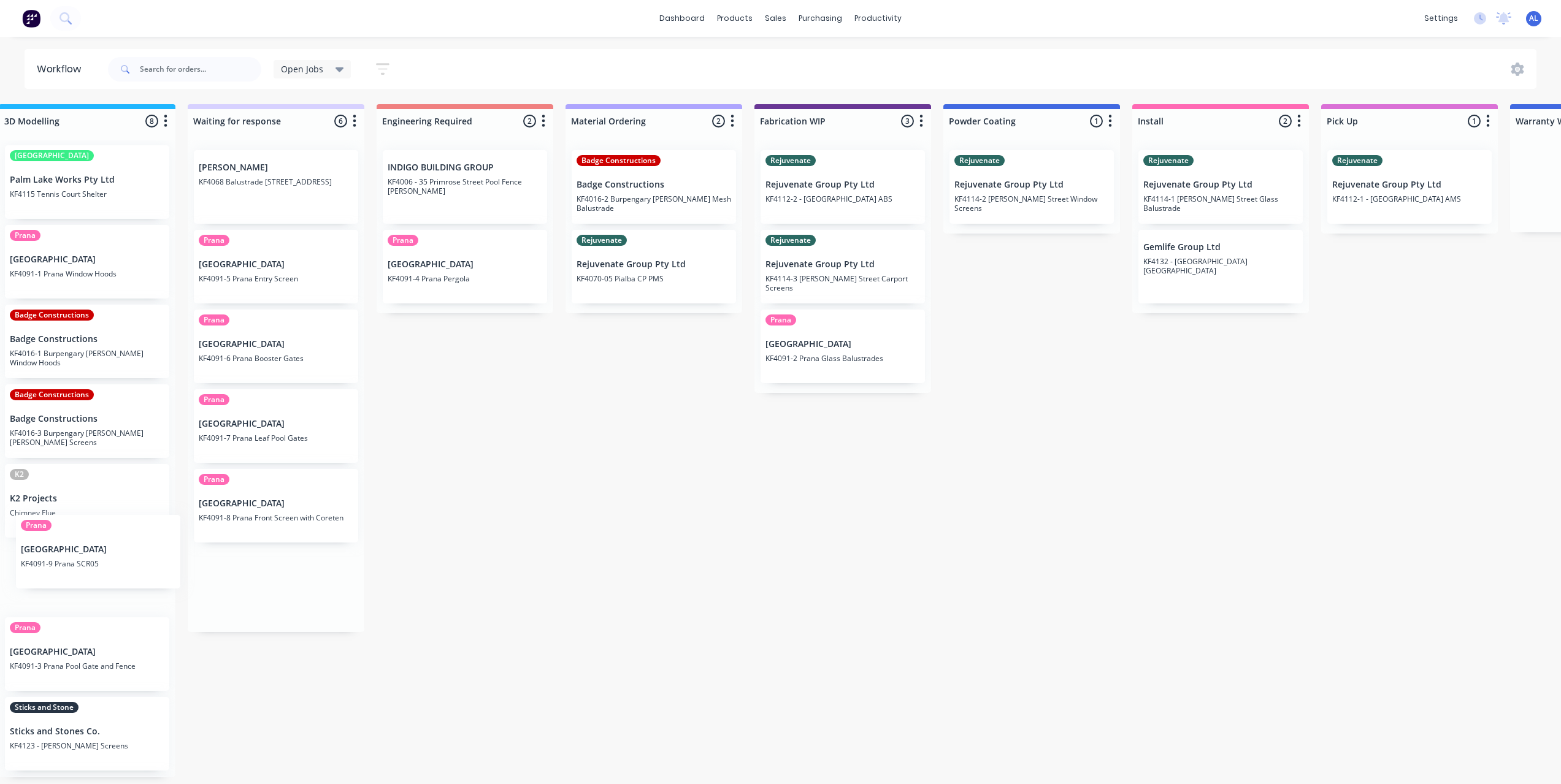
drag, startPoint x: 281, startPoint y: 580, endPoint x: 117, endPoint y: 549, distance: 166.9
click at [117, 549] on div "Submitted 6 Status colour #273444 hex #273444 Save Cancel Summaries Total order…" at bounding box center [863, 441] width 2935 height 673
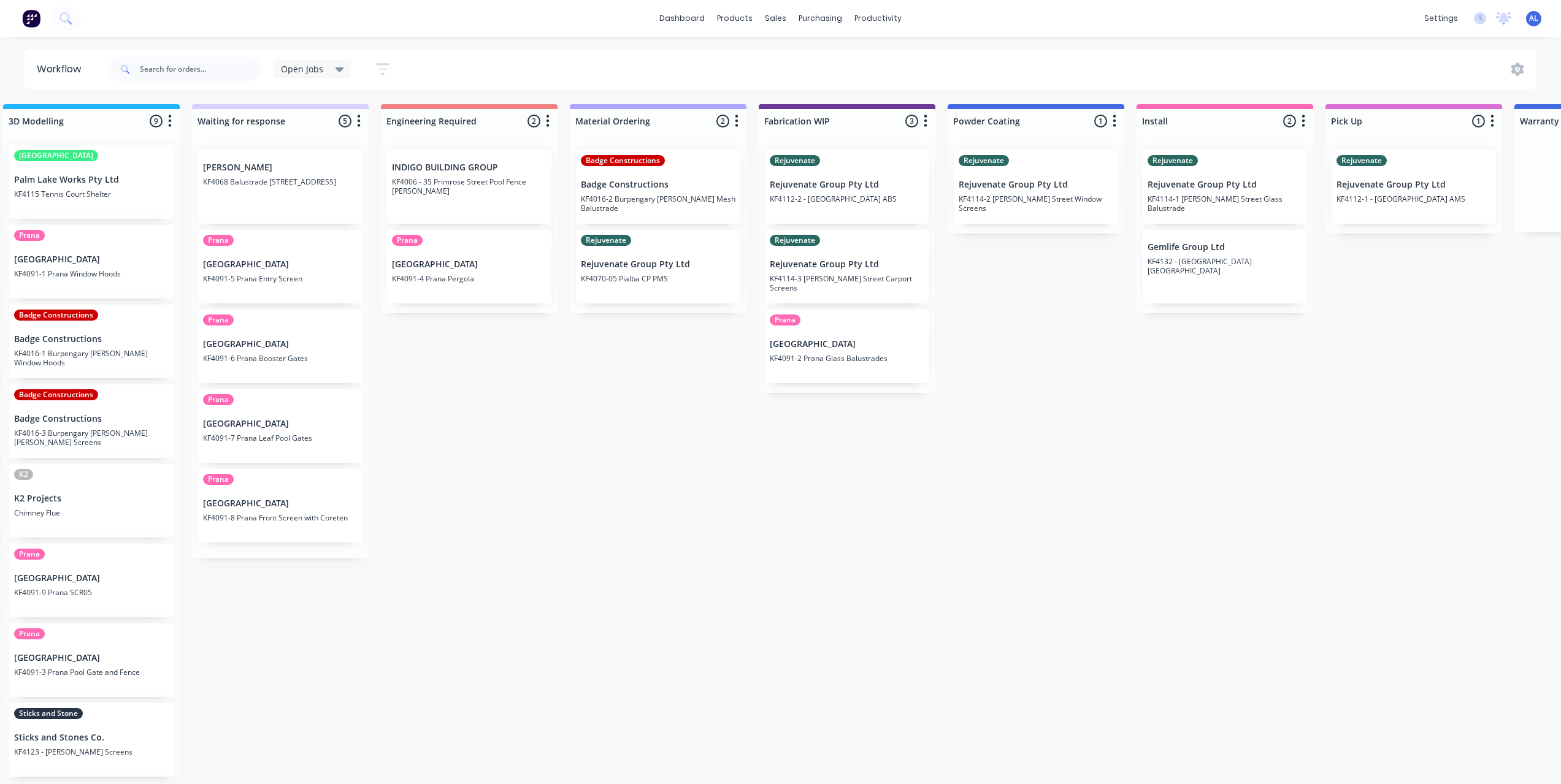
click at [455, 578] on div "Submitted 6 Status colour #273444 hex #273444 Save Cancel Summaries Total order…" at bounding box center [868, 441] width 2935 height 673
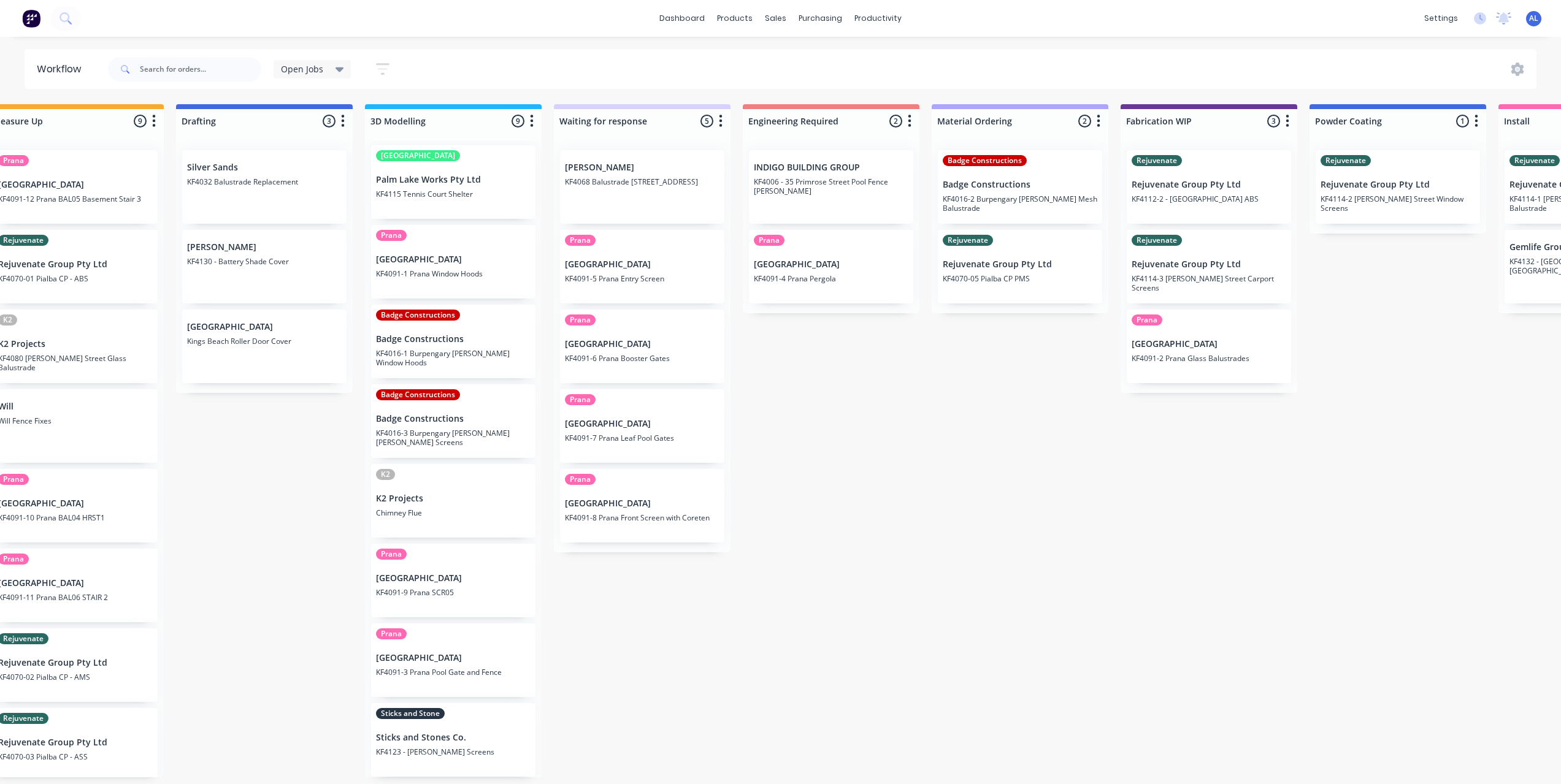
scroll to position [3, 170]
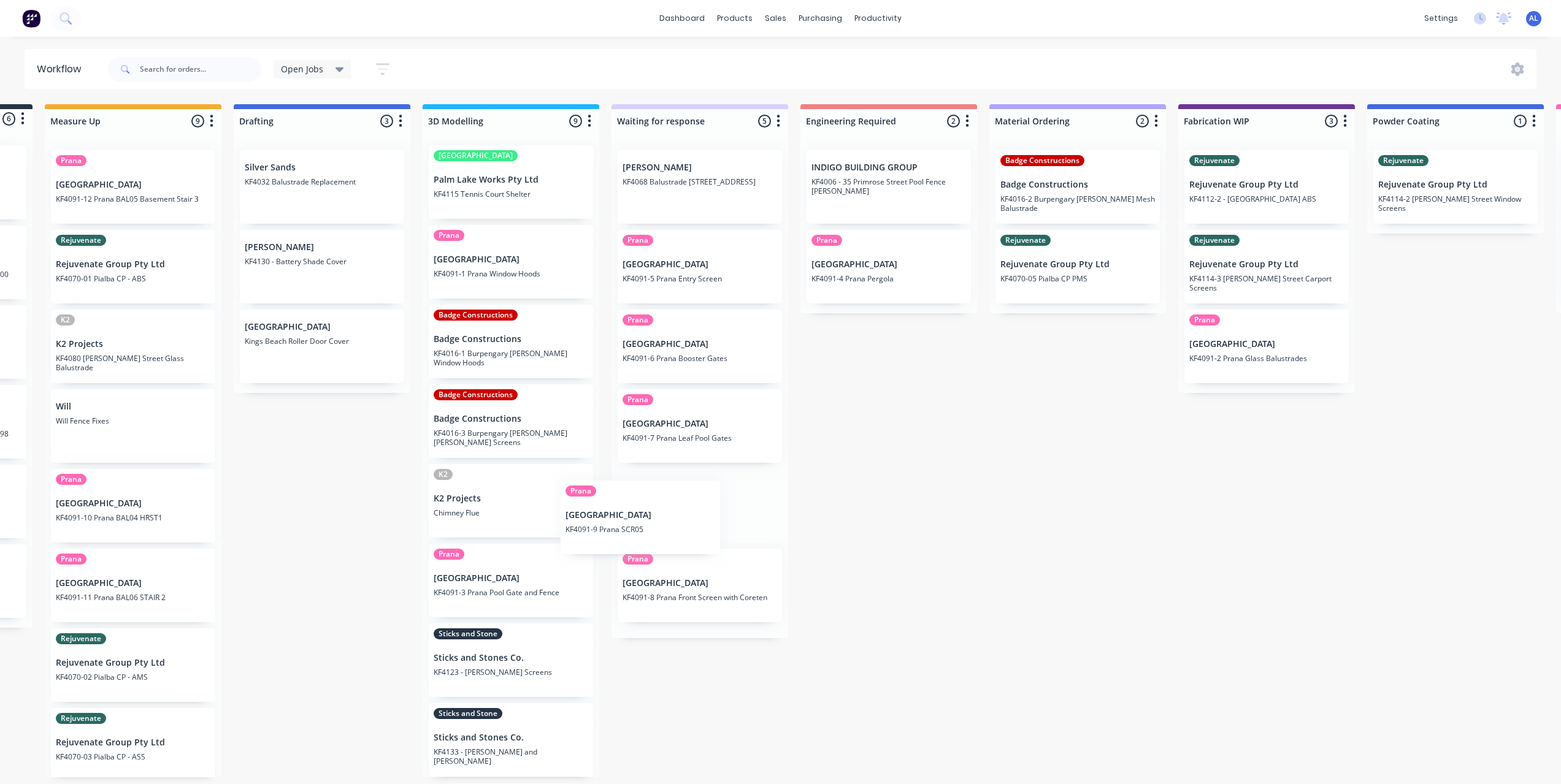
drag, startPoint x: 501, startPoint y: 590, endPoint x: 658, endPoint y: 507, distance: 177.6
click at [658, 508] on div "Submitted 6 Status colour #273444 hex #273444 Save Cancel Summaries Total order…" at bounding box center [1287, 441] width 2935 height 673
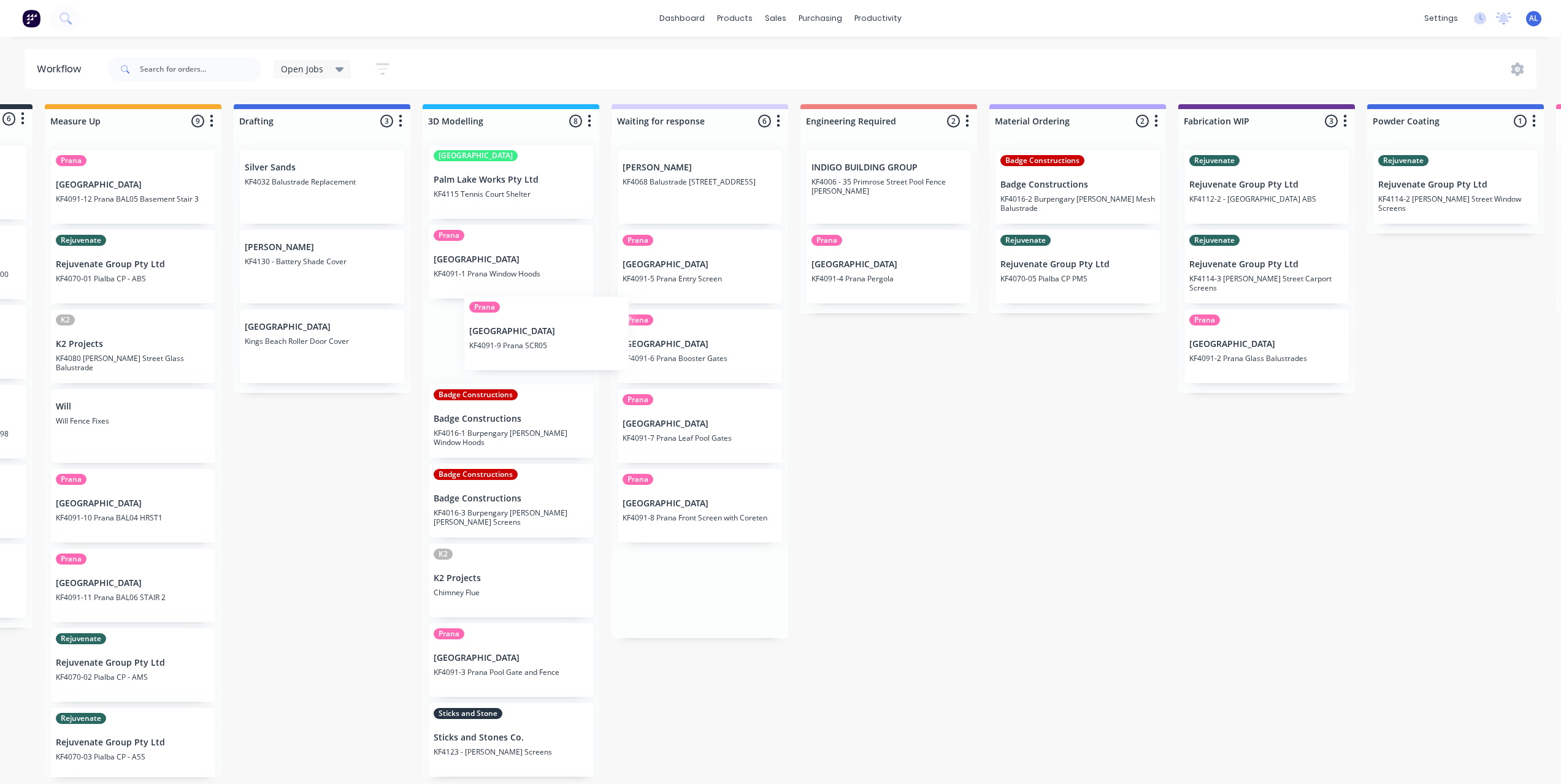
click at [547, 326] on div "Submitted 6 Status colour #273444 hex #273444 Save Cancel Summaries Total order…" at bounding box center [1287, 441] width 2935 height 673
click at [952, 494] on div "Submitted 6 Status colour #273444 hex #273444 Save Cancel Summaries Total order…" at bounding box center [1287, 441] width 2935 height 673
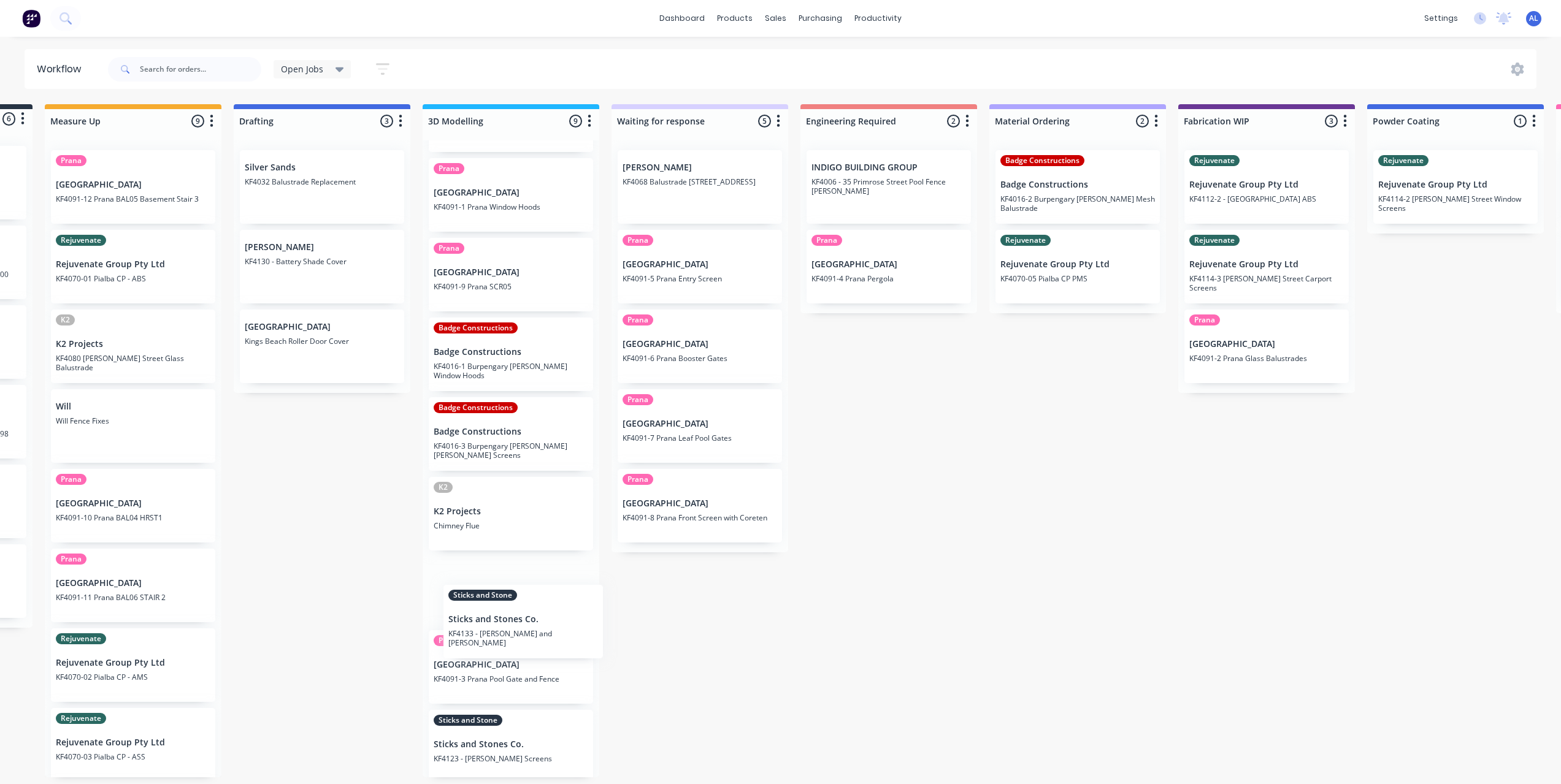
scroll to position [76, 0]
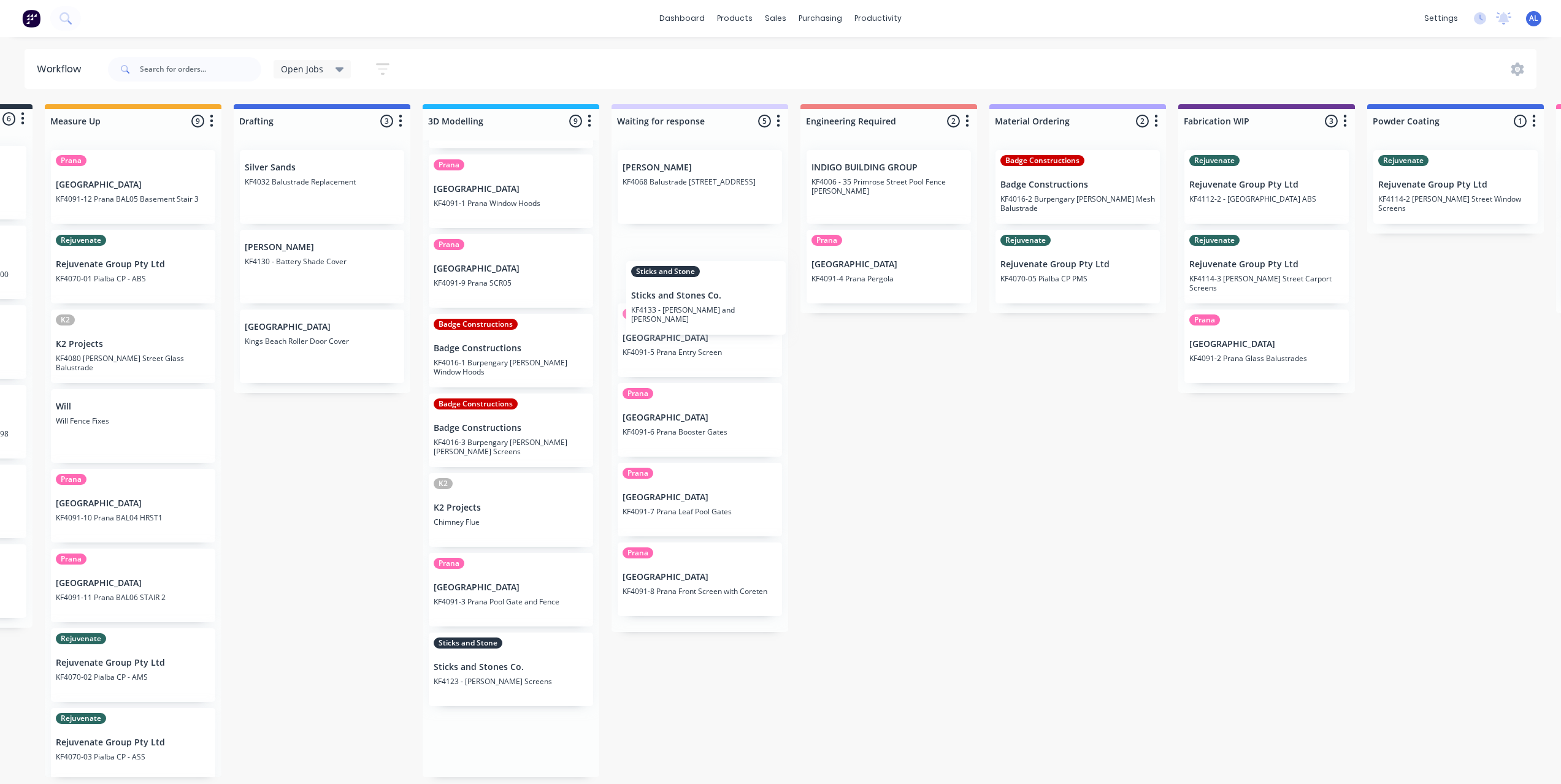
drag, startPoint x: 506, startPoint y: 723, endPoint x: 705, endPoint y: 287, distance: 479.3
click at [705, 287] on div "Submitted 6 Status colour #273444 hex #273444 Save Cancel Summaries Total order…" at bounding box center [1287, 441] width 2935 height 673
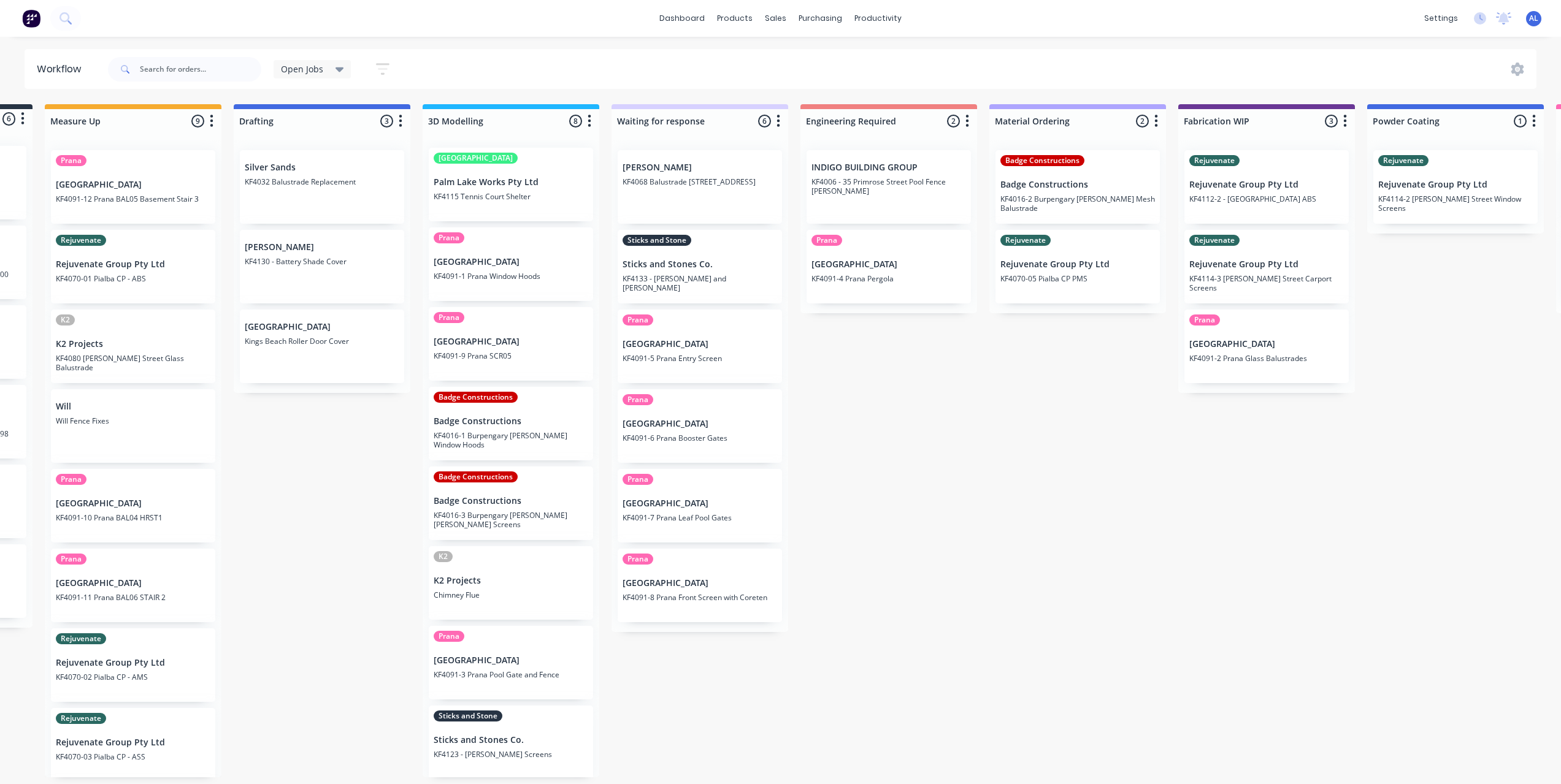
scroll to position [0, 0]
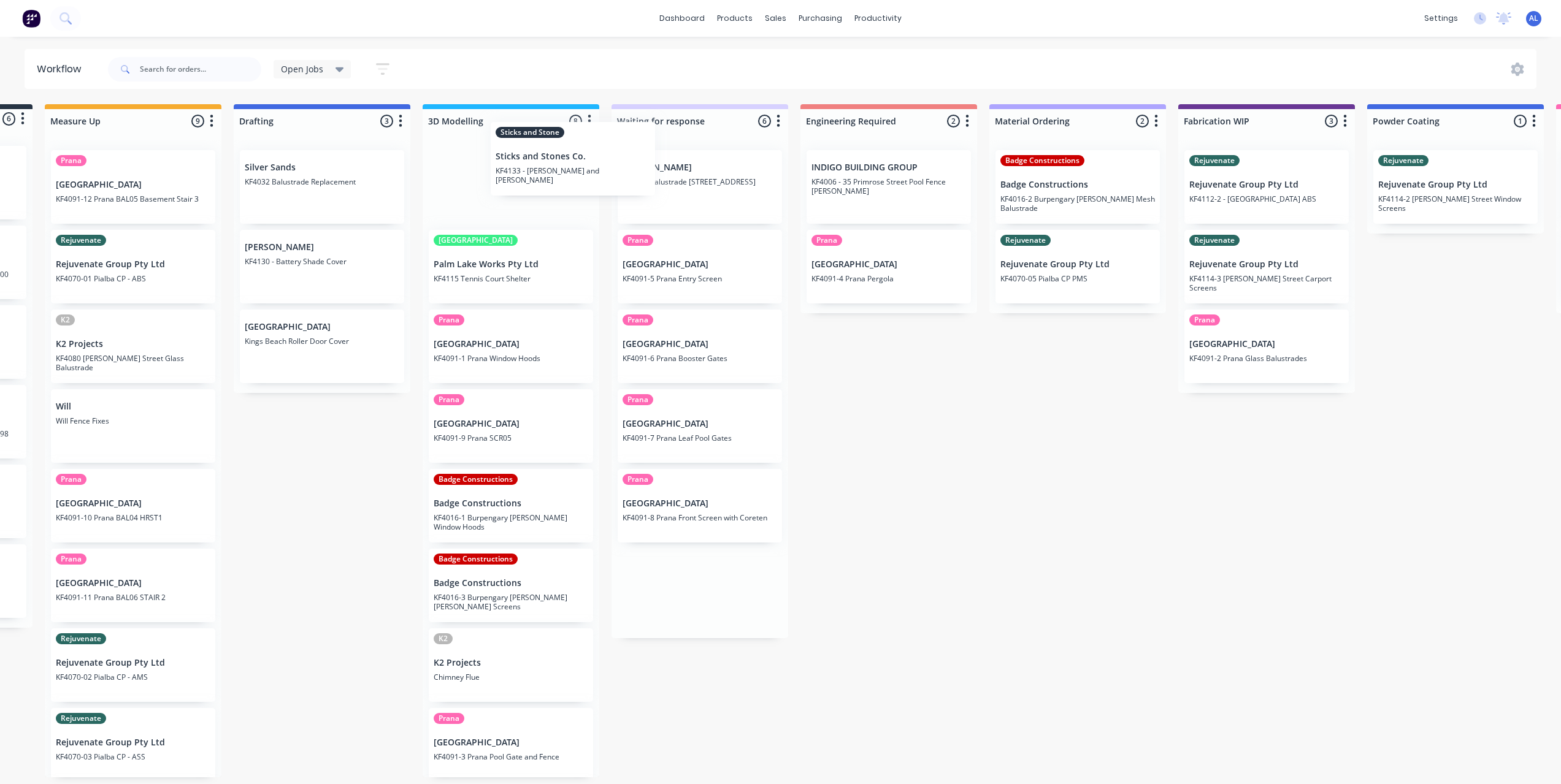
drag, startPoint x: 613, startPoint y: 247, endPoint x: 491, endPoint y: 185, distance: 136.9
click at [491, 185] on div "Submitted 6 Status colour #273444 hex #273444 Save Cancel Summaries Total order…" at bounding box center [1287, 441] width 2935 height 673
click at [887, 427] on div "Submitted 6 Status colour #273444 hex #273444 Save Cancel Summaries Total order…" at bounding box center [1287, 441] width 2935 height 673
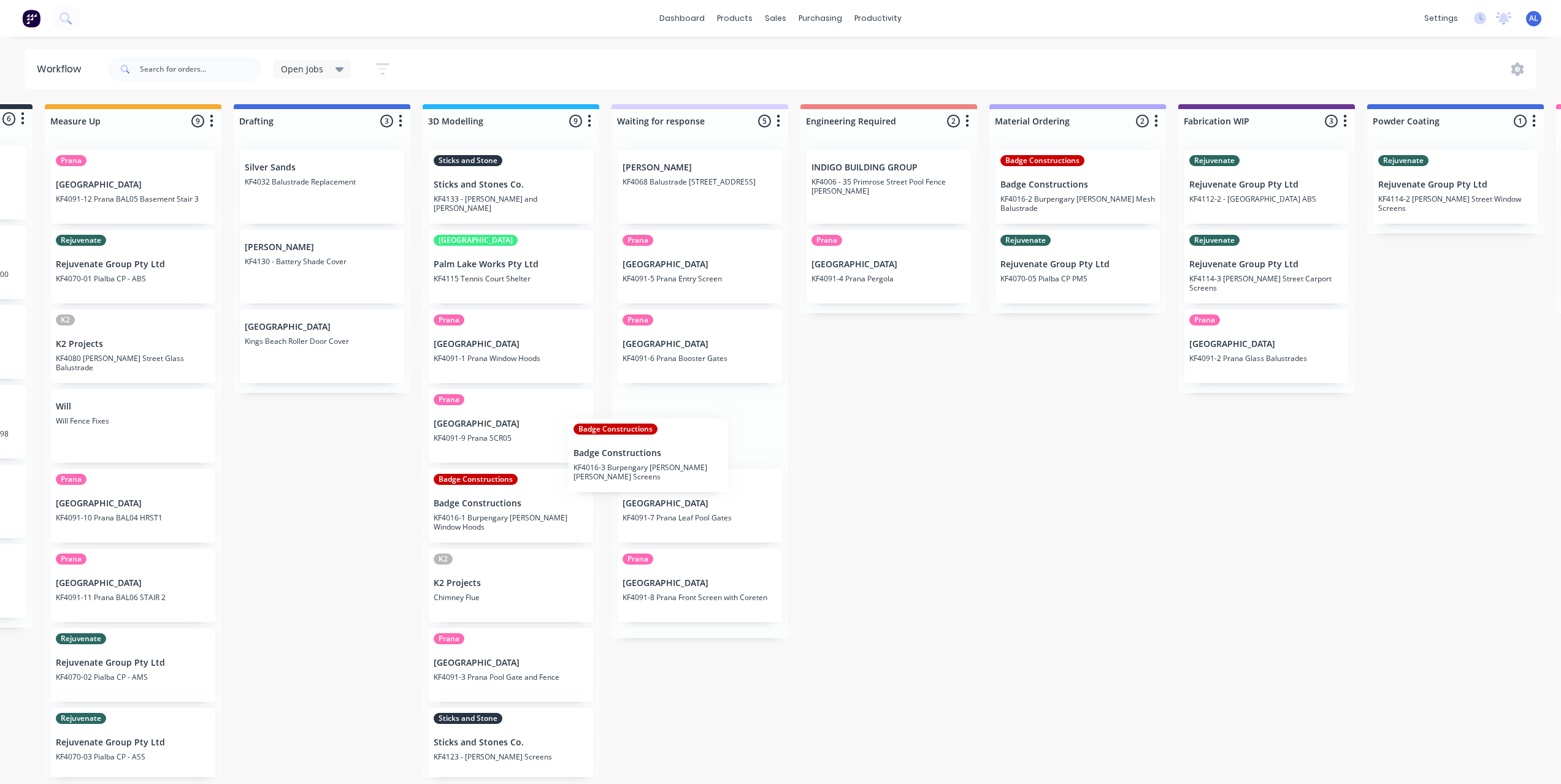
drag, startPoint x: 527, startPoint y: 583, endPoint x: 684, endPoint y: 441, distance: 211.7
click at [682, 443] on div "Submitted 6 Status colour #273444 hex #273444 Save Cancel Summaries Total order…" at bounding box center [1287, 441] width 2935 height 673
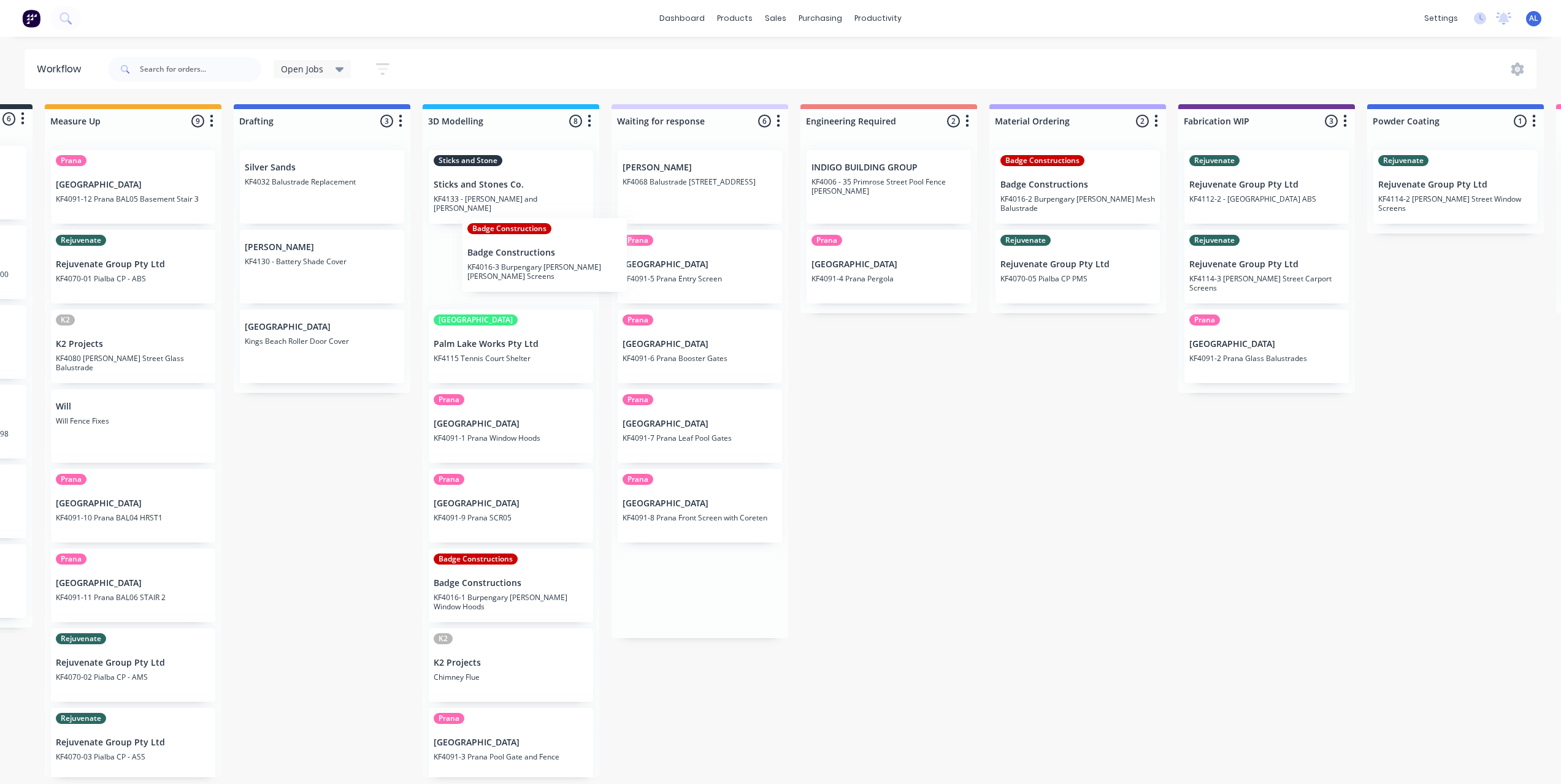
drag, startPoint x: 679, startPoint y: 423, endPoint x: 529, endPoint y: 255, distance: 225.2
click at [529, 255] on div "Submitted 6 Status colour #273444 hex #273444 Save Cancel Summaries Total order…" at bounding box center [1287, 441] width 2935 height 673
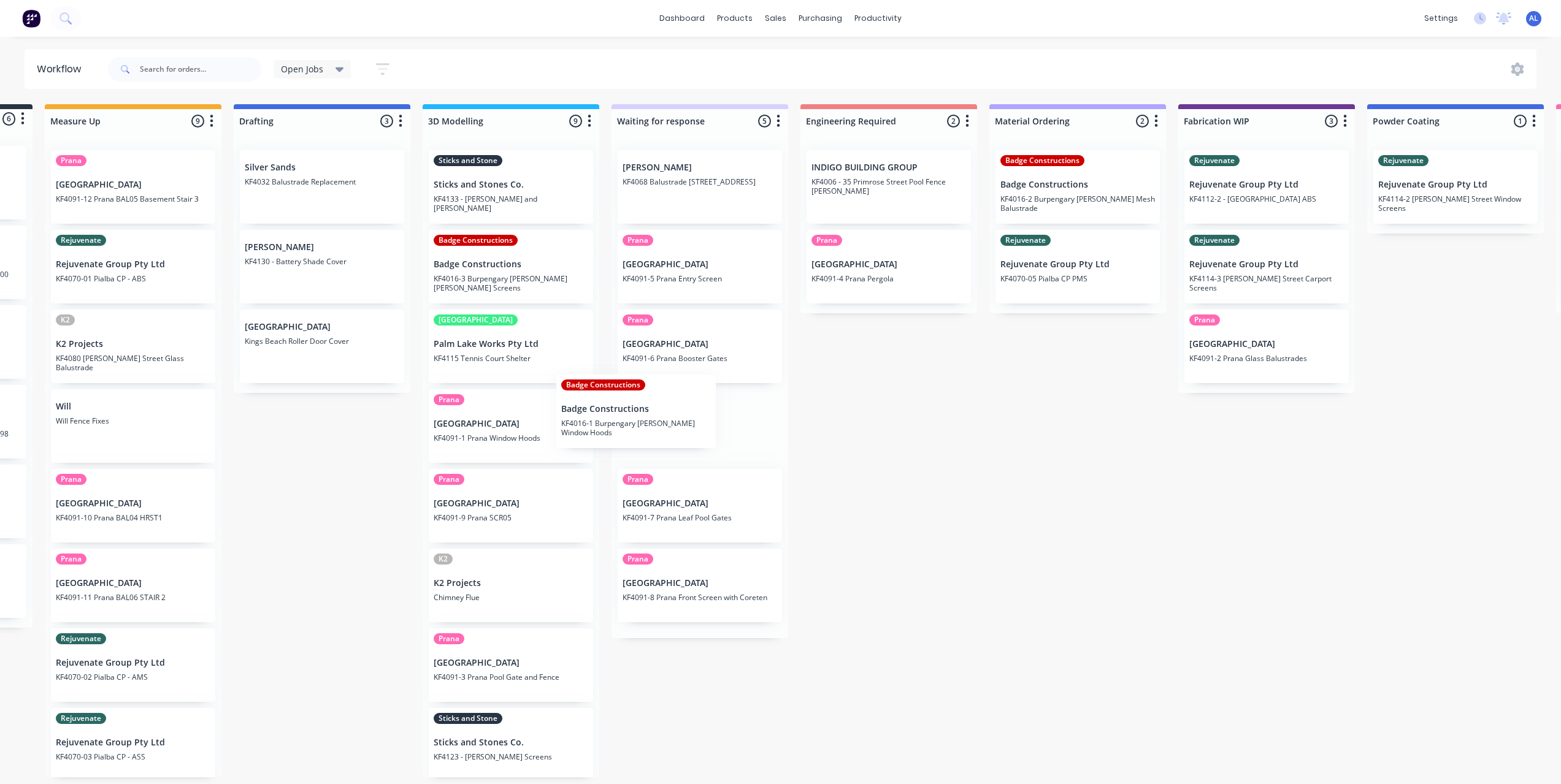
drag, startPoint x: 500, startPoint y: 580, endPoint x: 654, endPoint y: 391, distance: 243.8
click at [654, 391] on div "Submitted 6 Status colour #273444 hex #273444 Save Cancel Summaries Total order…" at bounding box center [1287, 441] width 2935 height 673
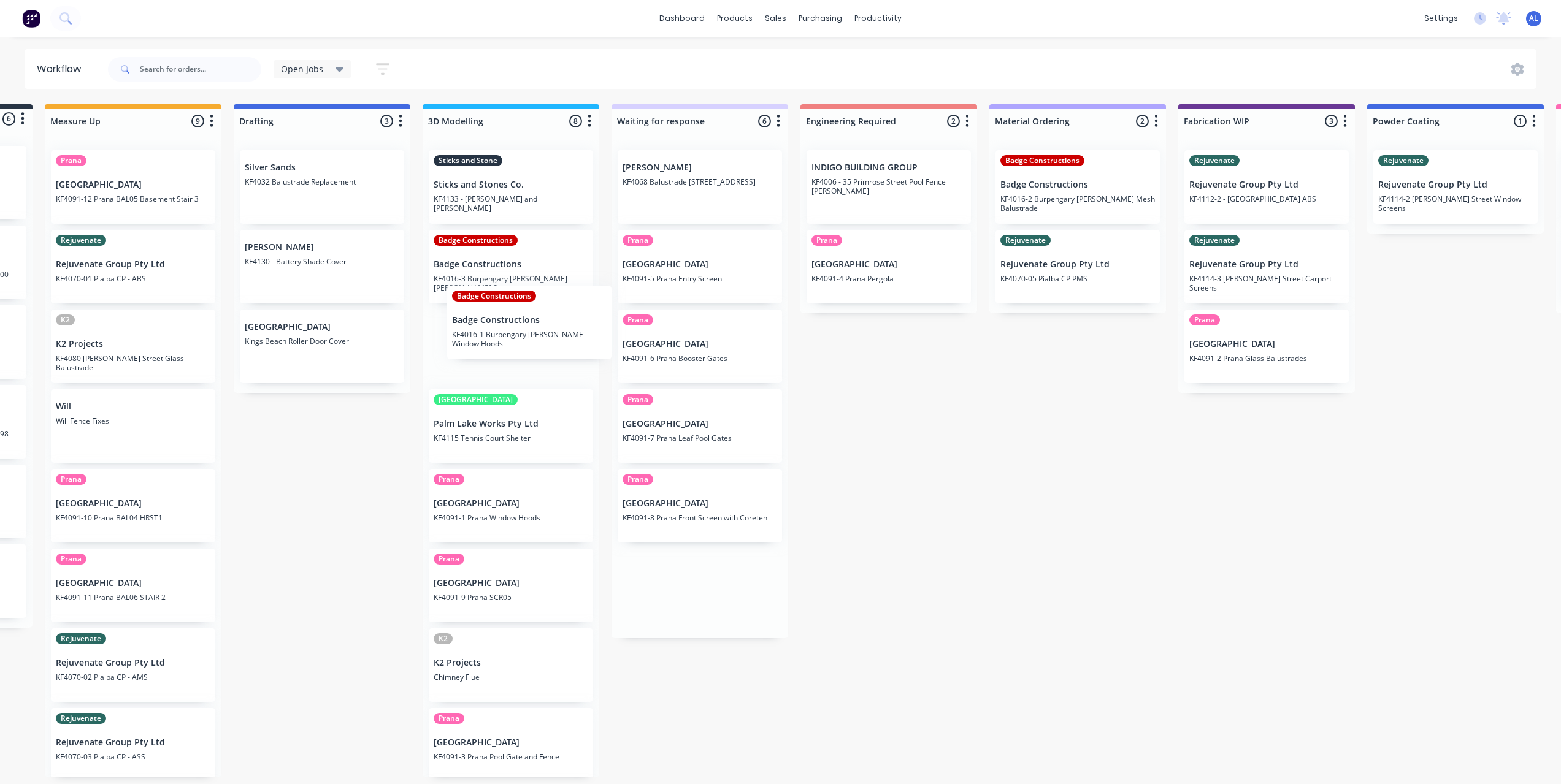
drag, startPoint x: 672, startPoint y: 426, endPoint x: 496, endPoint y: 328, distance: 201.4
click at [496, 328] on div "Submitted 6 Status colour #273444 hex #273444 Save Cancel Summaries Total order…" at bounding box center [1287, 441] width 2935 height 673
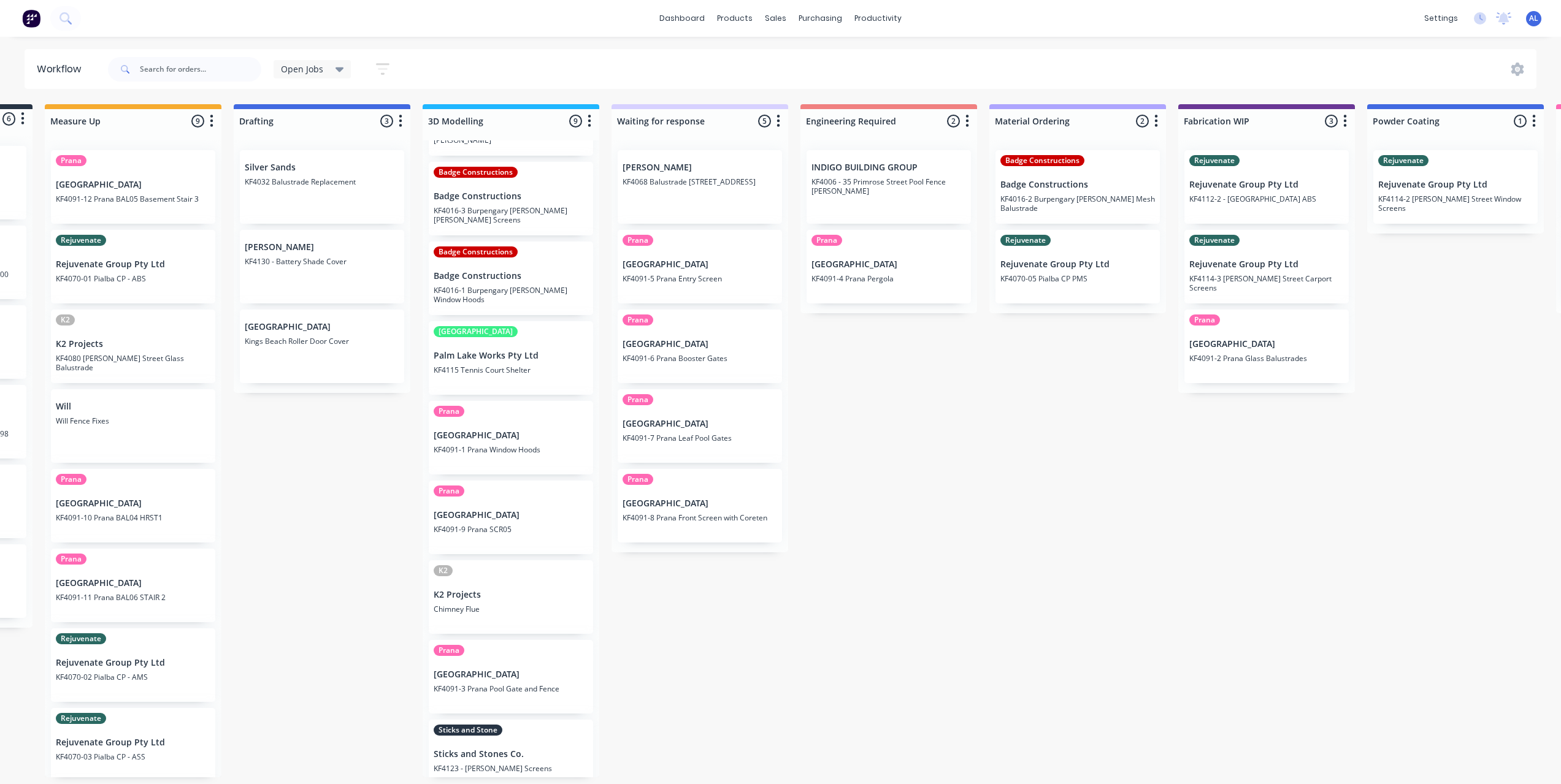
scroll to position [84, 0]
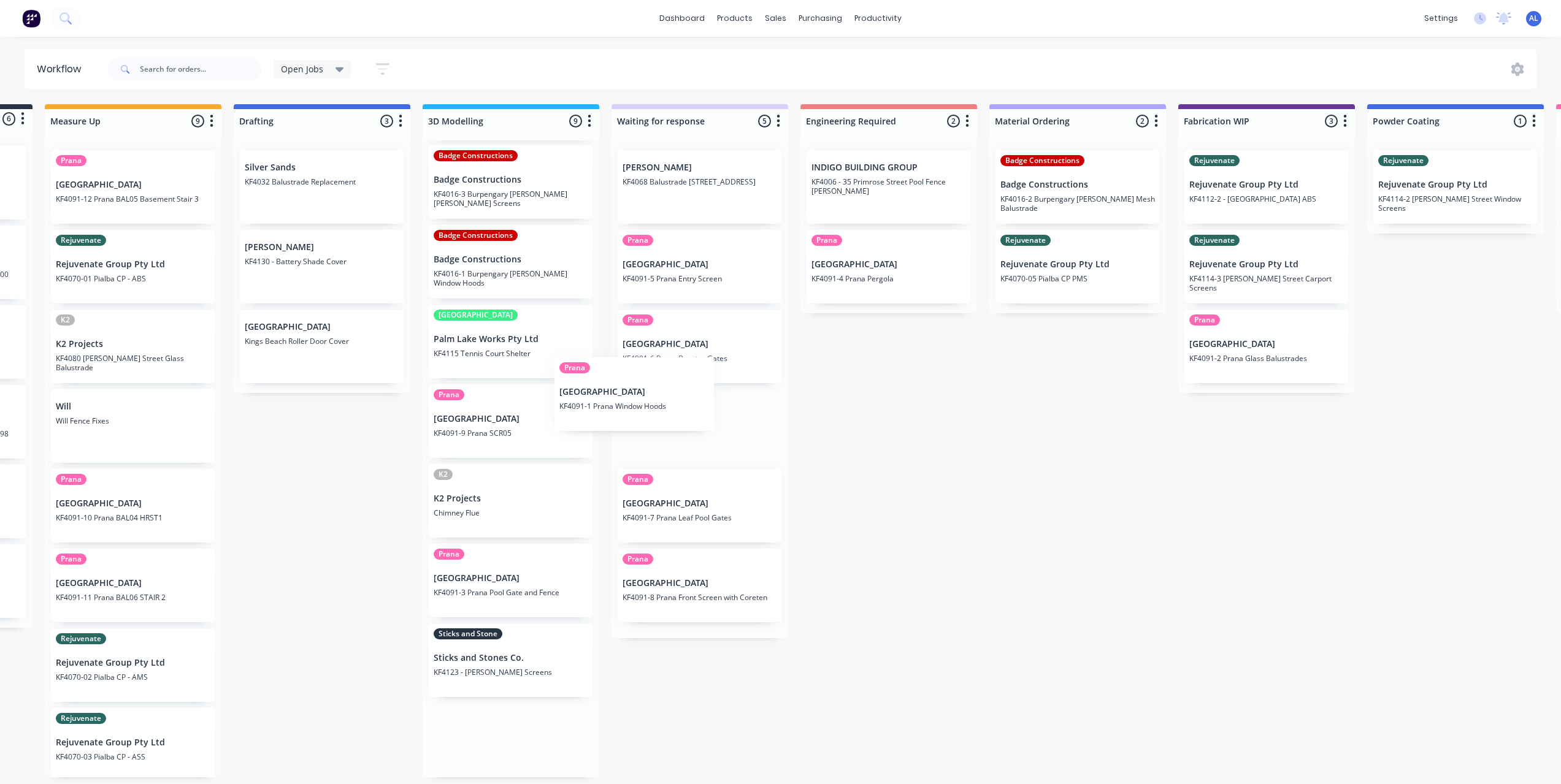
drag, startPoint x: 510, startPoint y: 432, endPoint x: 643, endPoint y: 406, distance: 135.5
click at [642, 406] on div "Submitted 6 Status colour #273444 hex #273444 Save Cancel Summaries Total order…" at bounding box center [1287, 441] width 2935 height 673
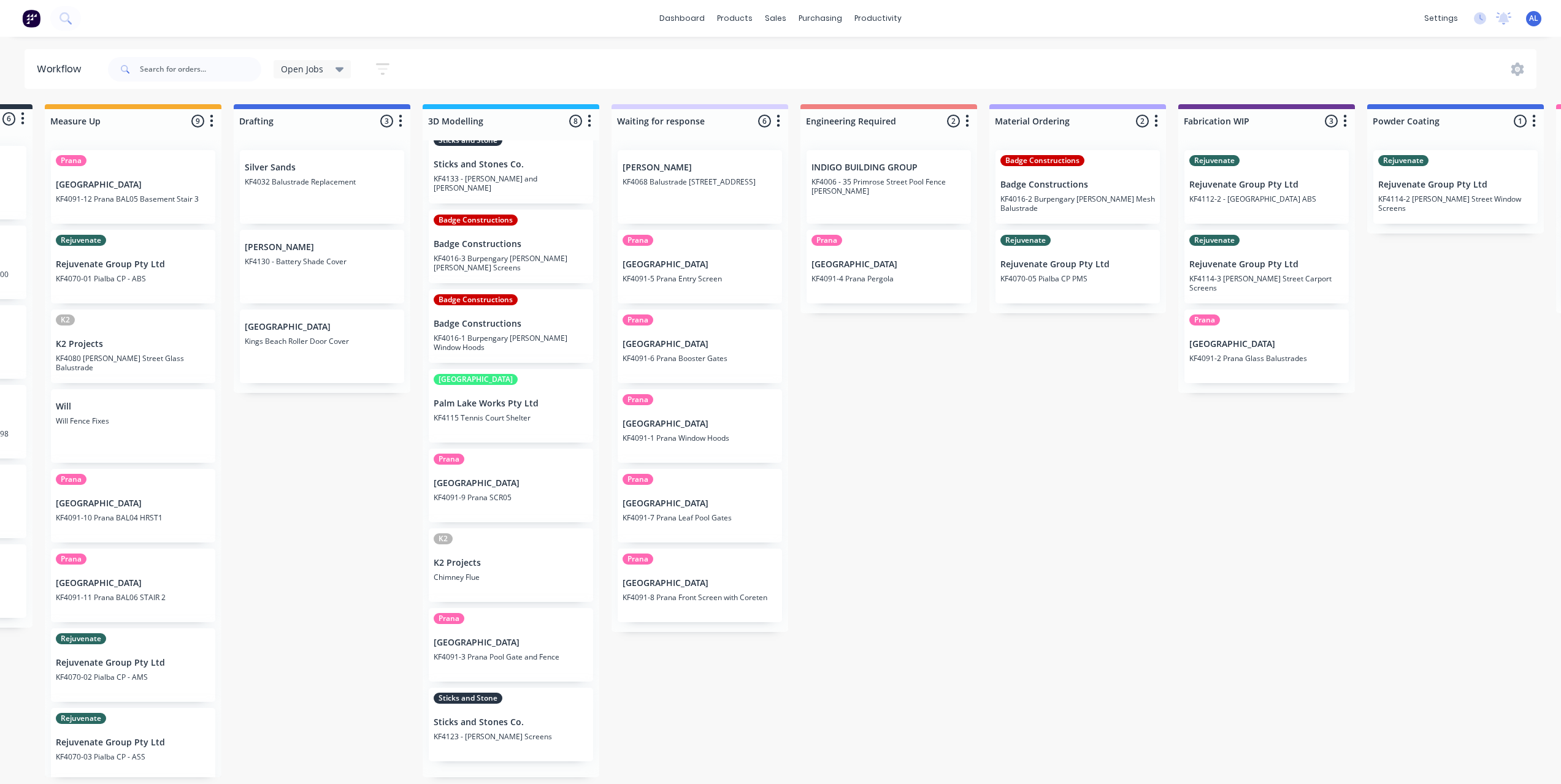
scroll to position [5, 0]
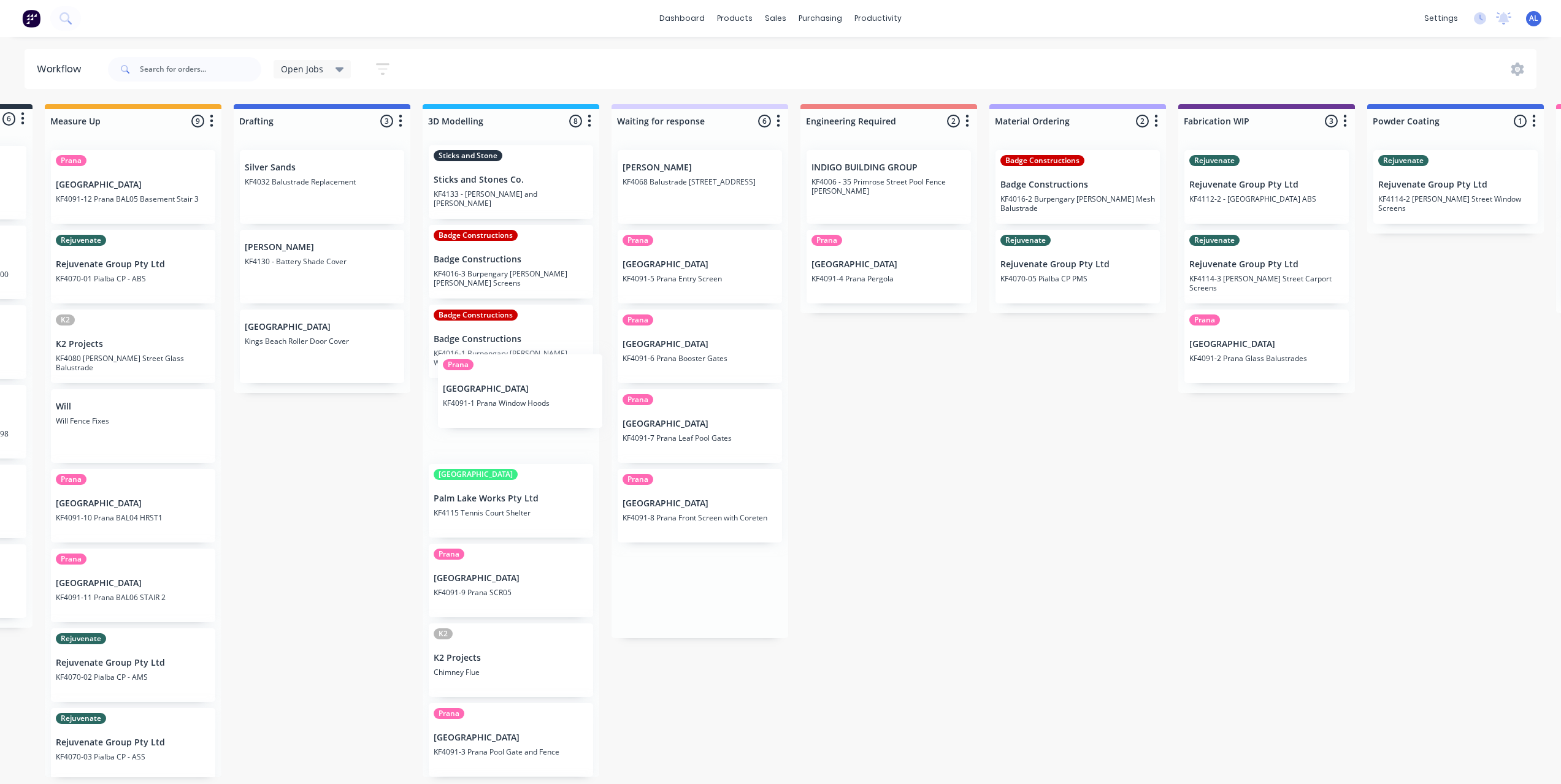
drag, startPoint x: 670, startPoint y: 426, endPoint x: 488, endPoint y: 391, distance: 185.3
click at [488, 391] on div "Submitted 6 Status colour #273444 hex #273444 Save Cancel Summaries Total order…" at bounding box center [1287, 441] width 2935 height 673
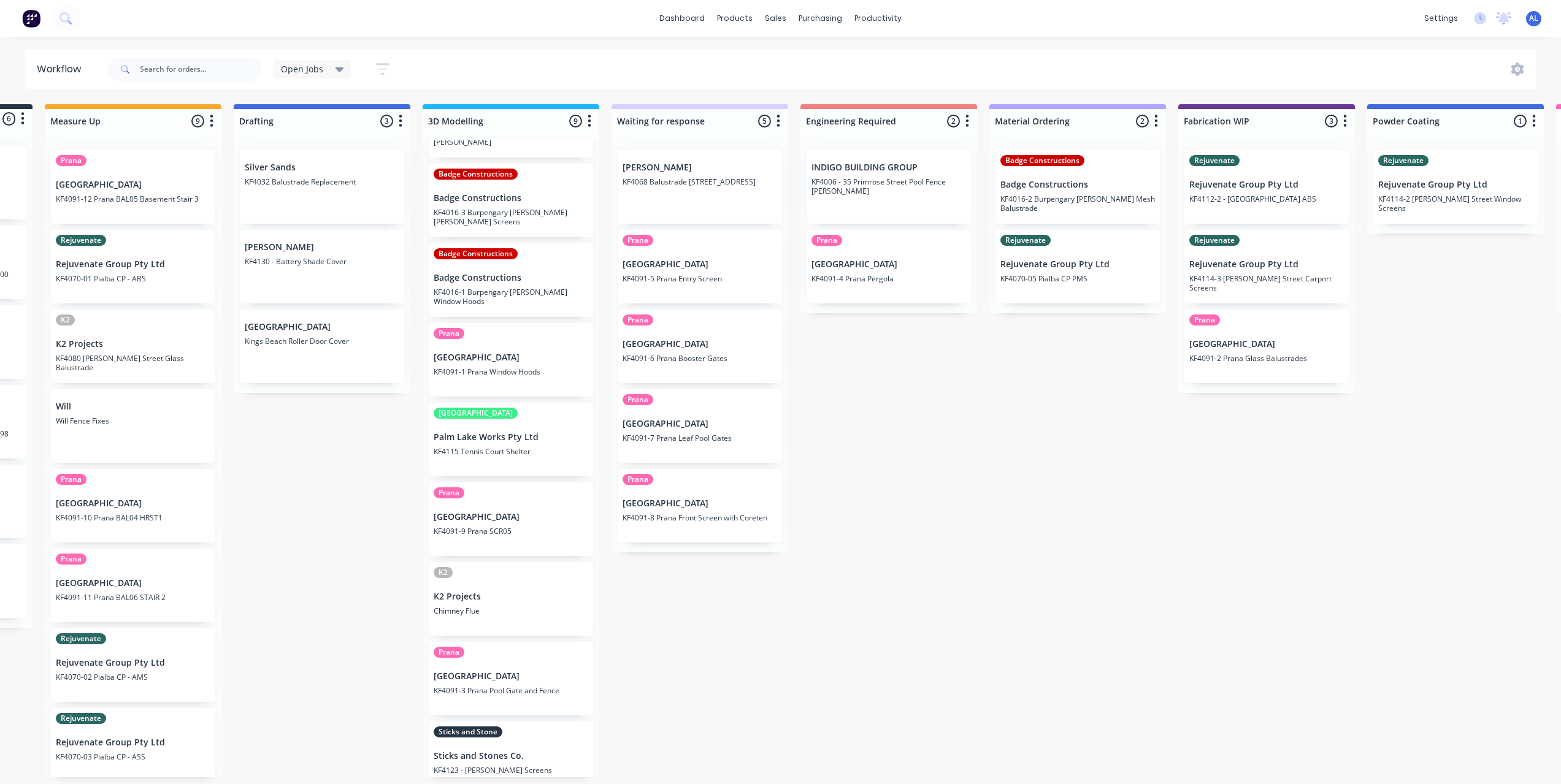
scroll to position [84, 0]
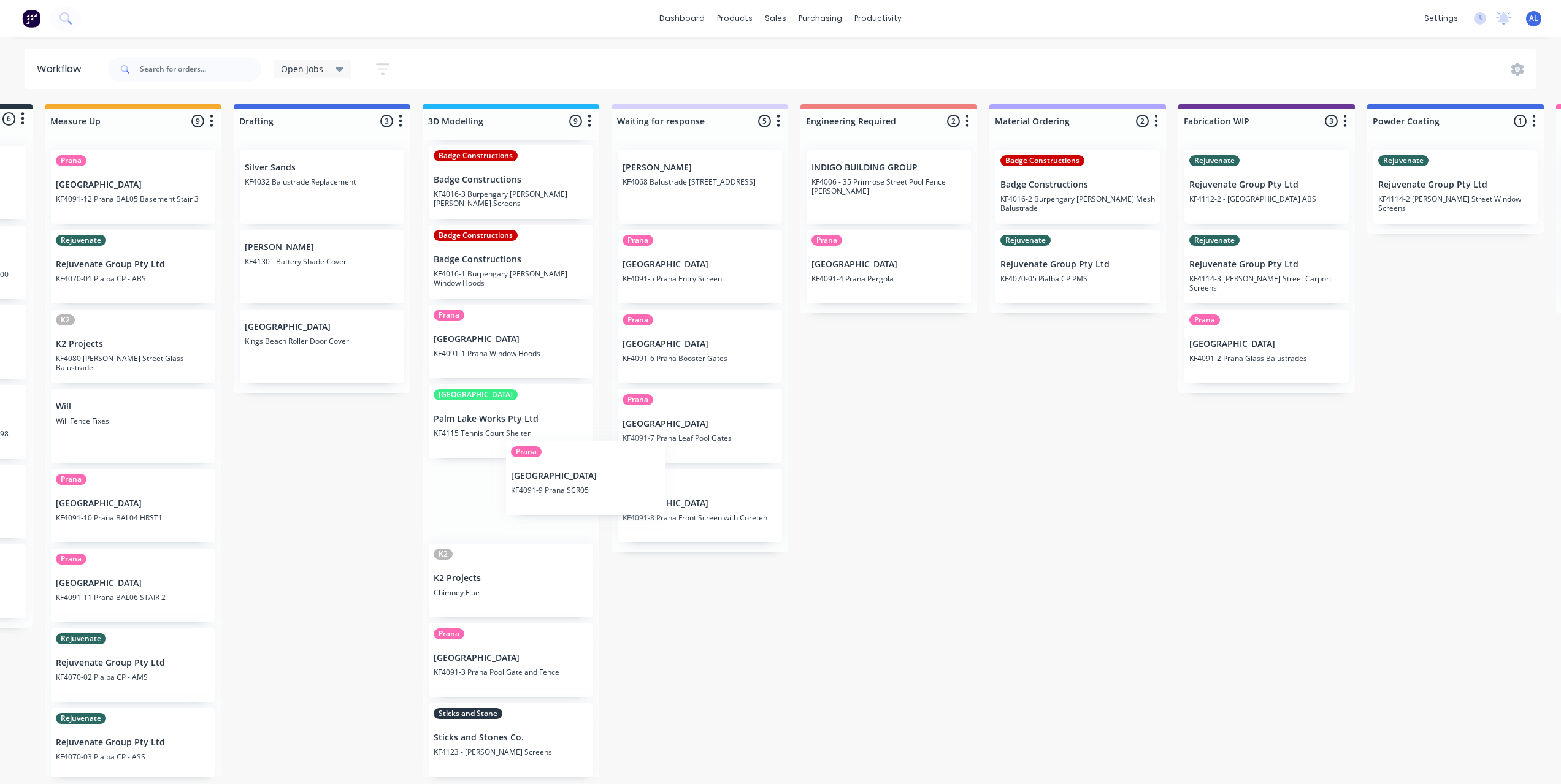
drag, startPoint x: 500, startPoint y: 487, endPoint x: 619, endPoint y: 457, distance: 122.7
click at [619, 457] on div "Submitted 6 Status colour #273444 hex #273444 Save Cancel Summaries Total order…" at bounding box center [1287, 441] width 2935 height 673
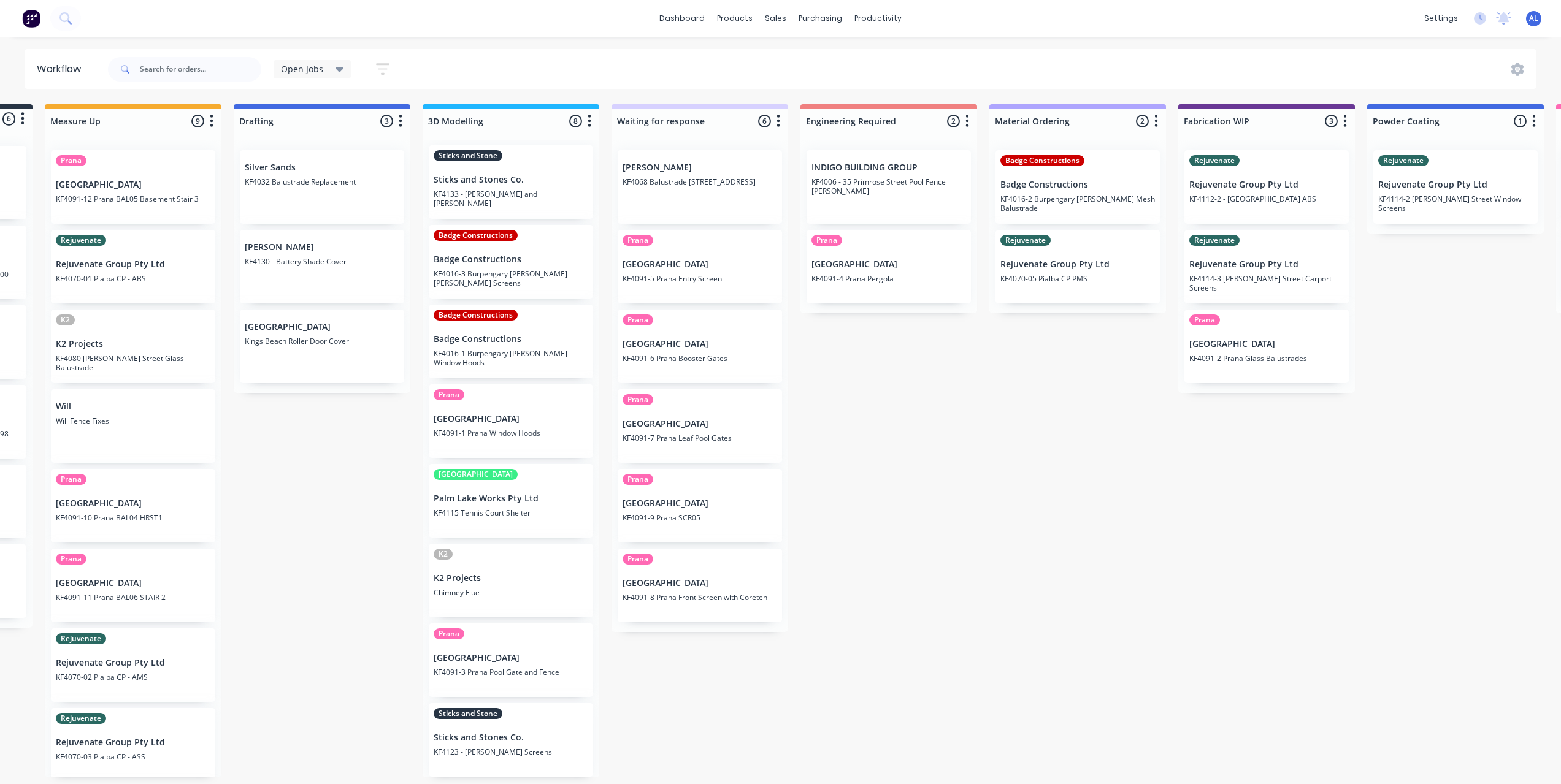
scroll to position [5, 0]
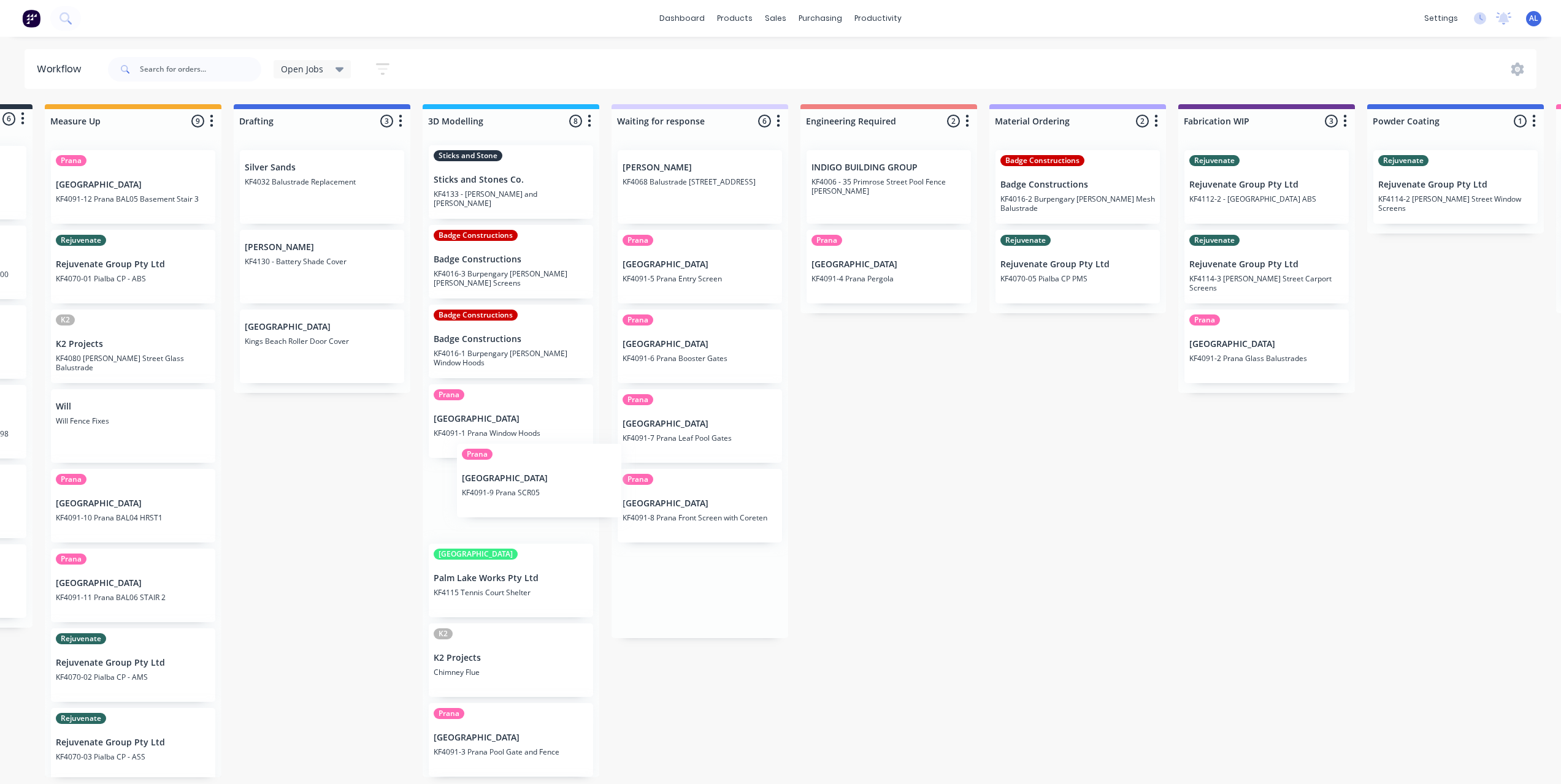
click at [503, 475] on div "Submitted 6 Status colour #273444 hex #273444 Save Cancel Summaries Total order…" at bounding box center [1287, 441] width 2935 height 673
click at [869, 517] on div "Submitted 6 Status colour #273444 hex #273444 Save Cancel Summaries Total order…" at bounding box center [1287, 441] width 2935 height 673
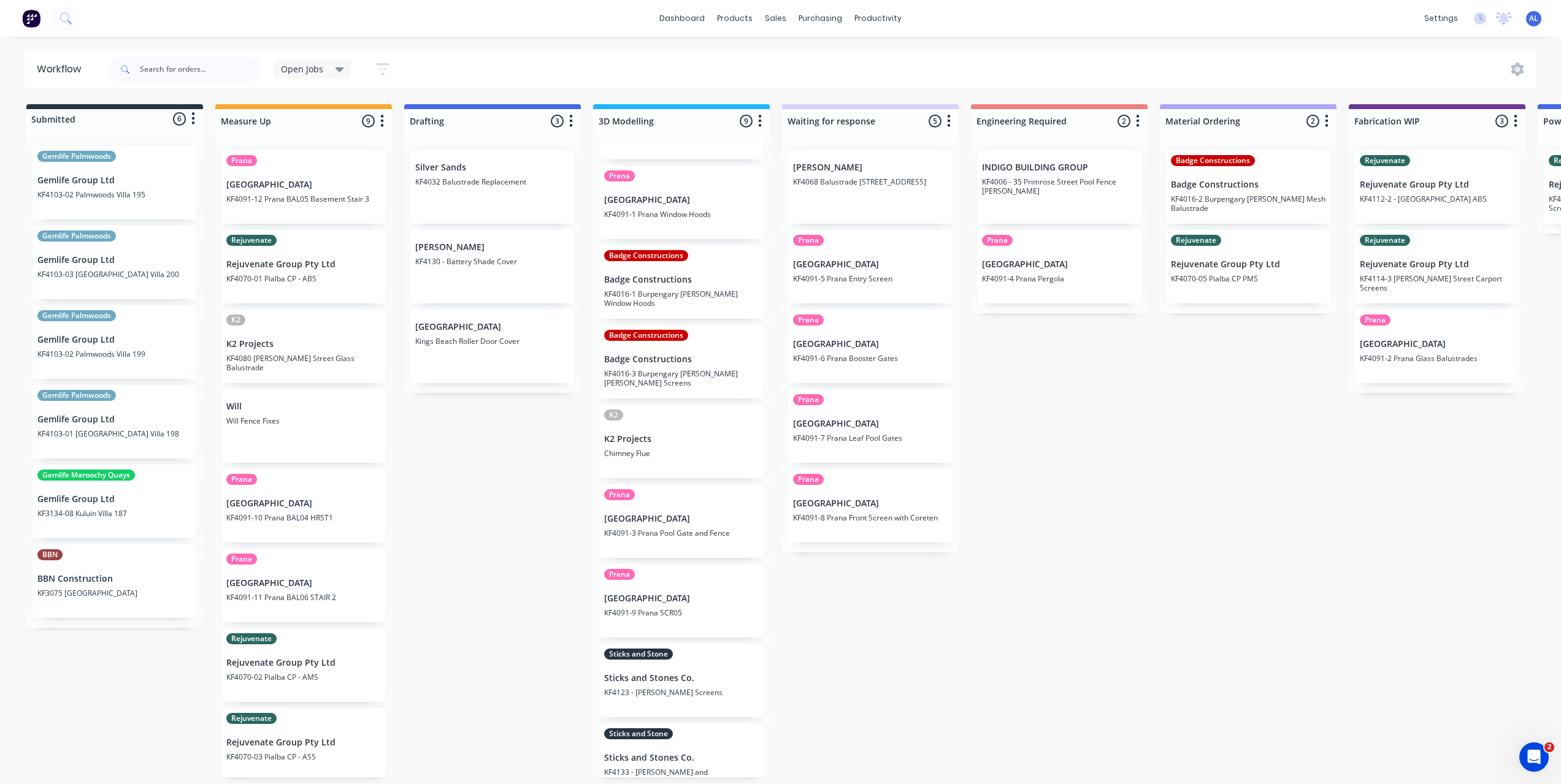
scroll to position [84, 0]
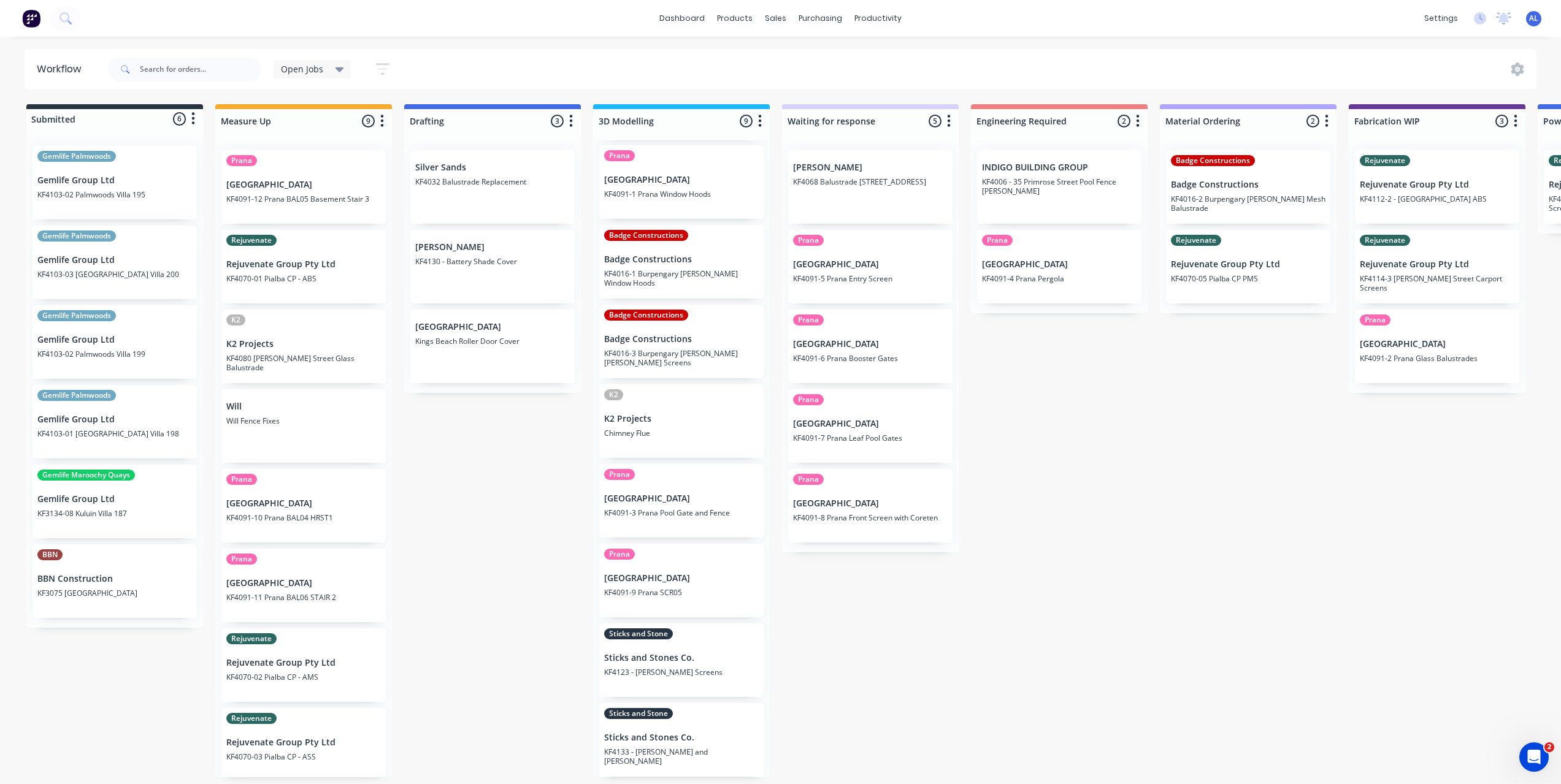
click at [758, 121] on icon "button" at bounding box center [759, 121] width 3 height 16
click at [707, 209] on button "Sort By" at bounding box center [706, 208] width 123 height 20
click at [825, 231] on date "Required date" at bounding box center [831, 234] width 123 height 20
click at [1012, 402] on div "Submitted 6 Status colour #273444 hex #273444 Save Cancel Summaries Total order…" at bounding box center [1457, 441] width 2935 height 673
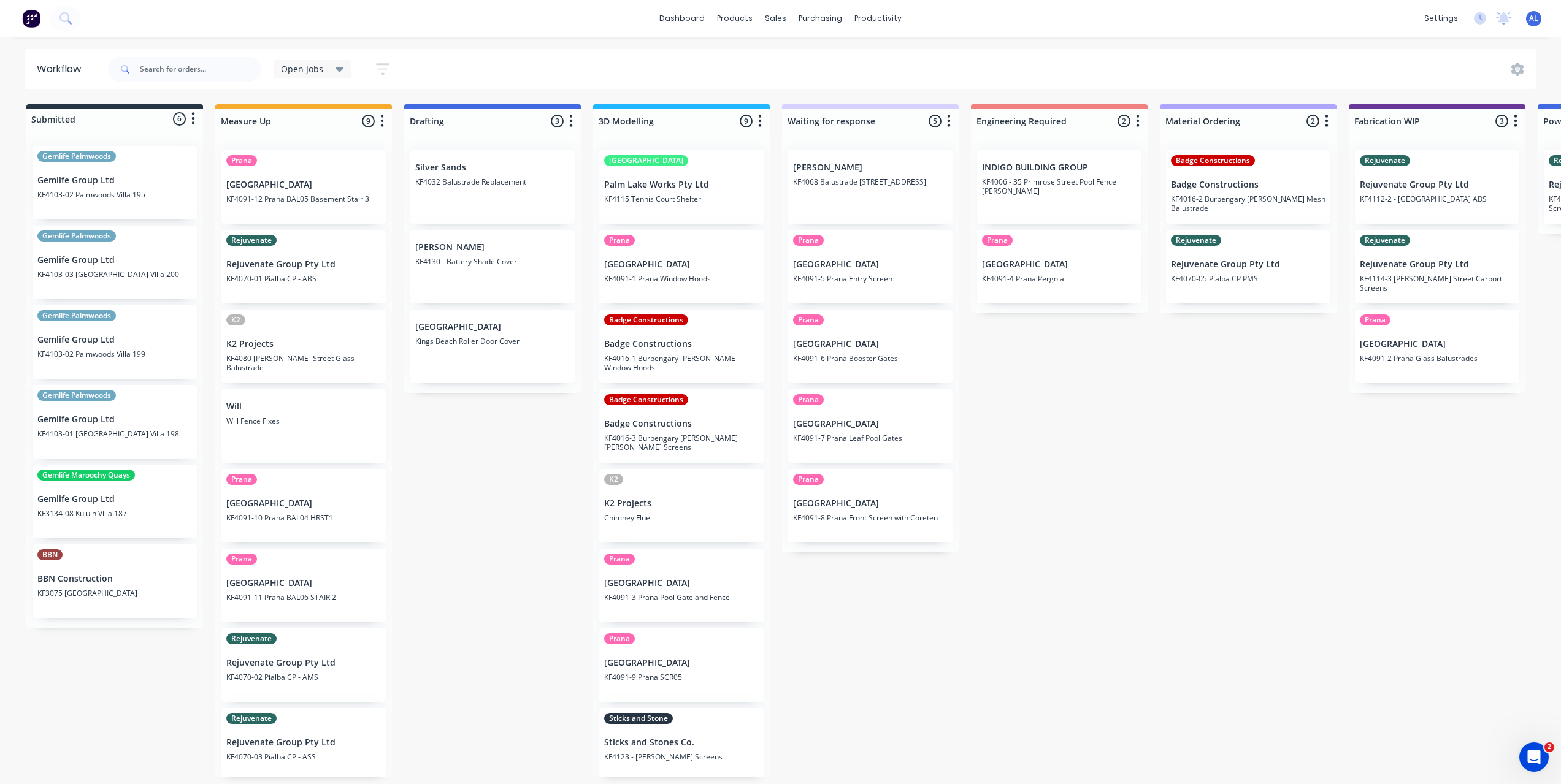
scroll to position [0, 0]
click at [762, 123] on icon "button" at bounding box center [759, 121] width 3 height 16
click at [674, 202] on button "Sort By" at bounding box center [706, 208] width 123 height 20
click at [1141, 475] on div "Submitted 6 Status colour #273444 hex #273444 Save Cancel Summaries Total order…" at bounding box center [1457, 441] width 2935 height 673
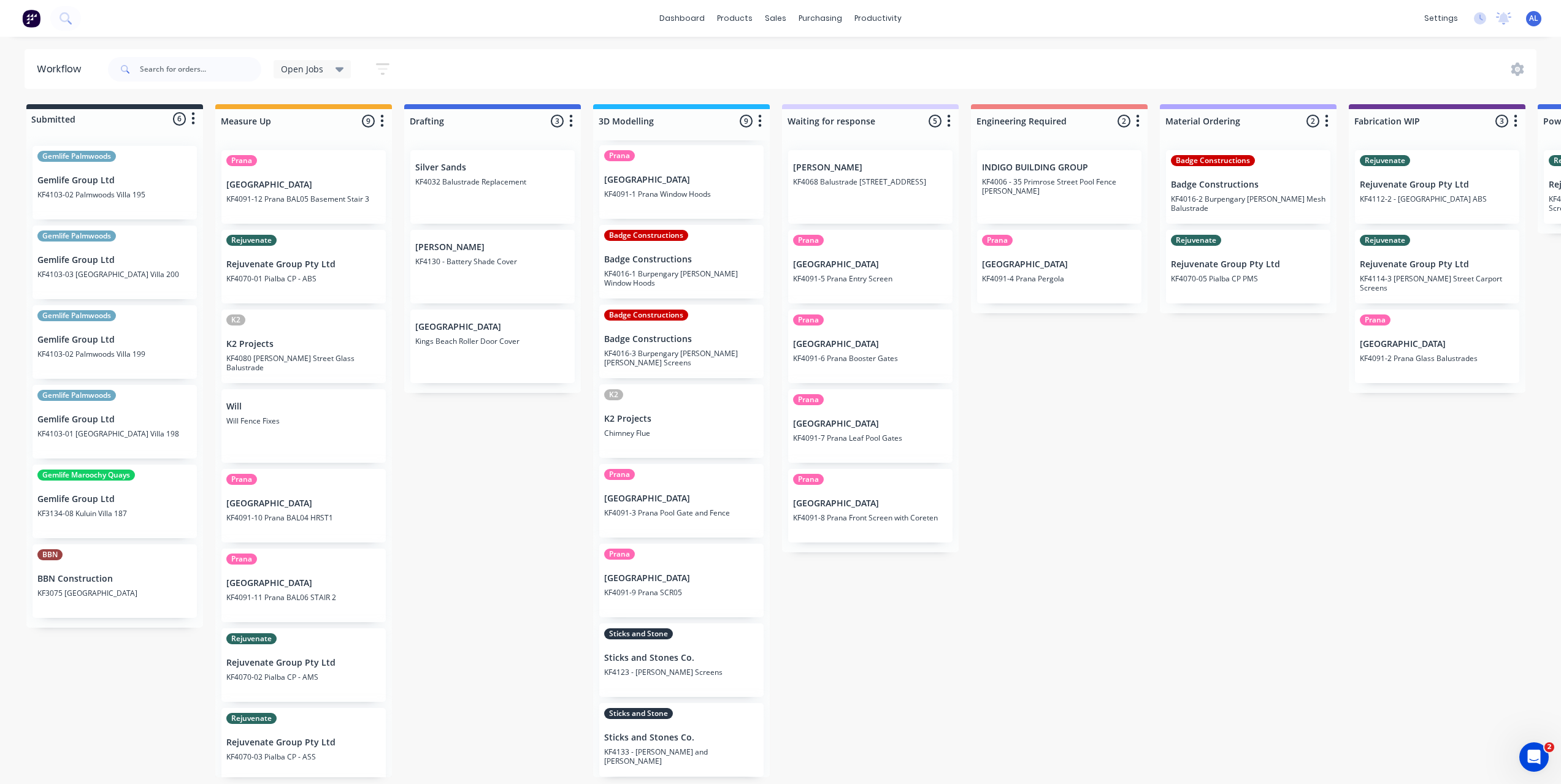
scroll to position [3, 0]
click at [519, 480] on div "Submitted 6 Status colour #273444 hex #273444 Save Cancel Summaries Total order…" at bounding box center [1457, 441] width 2935 height 673
click at [1090, 622] on div "Submitted 6 Status colour #273444 hex #273444 Save Cancel Summaries Total order…" at bounding box center [1457, 441] width 2935 height 673
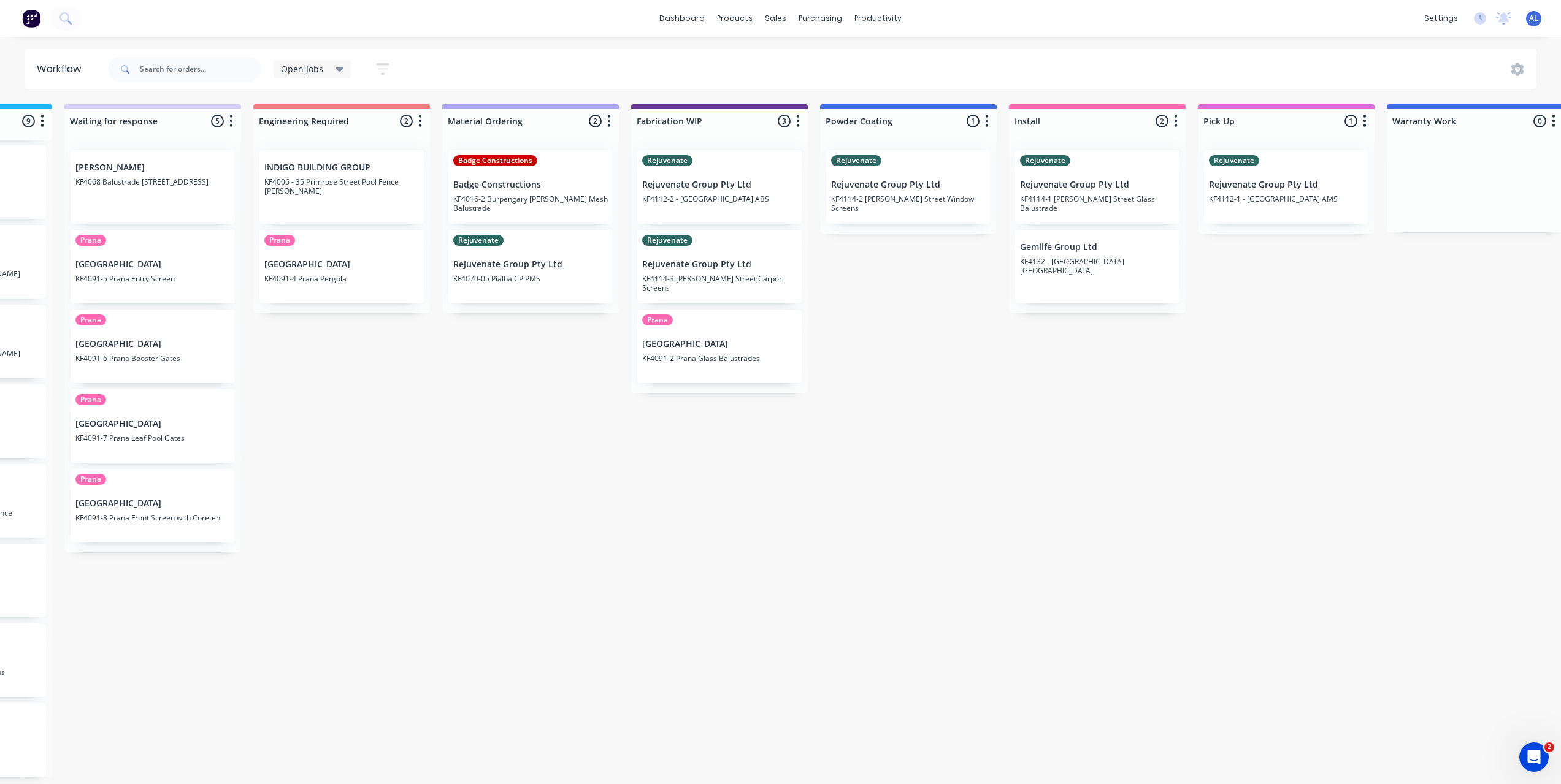
scroll to position [3, 719]
click at [438, 464] on div "Submitted 6 Status colour #273444 hex #273444 Save Cancel Summaries Total order…" at bounding box center [739, 441] width 2935 height 673
click at [921, 490] on div "Submitted 6 Status colour #273444 hex #273444 Save Cancel Summaries Total order…" at bounding box center [739, 441] width 2935 height 673
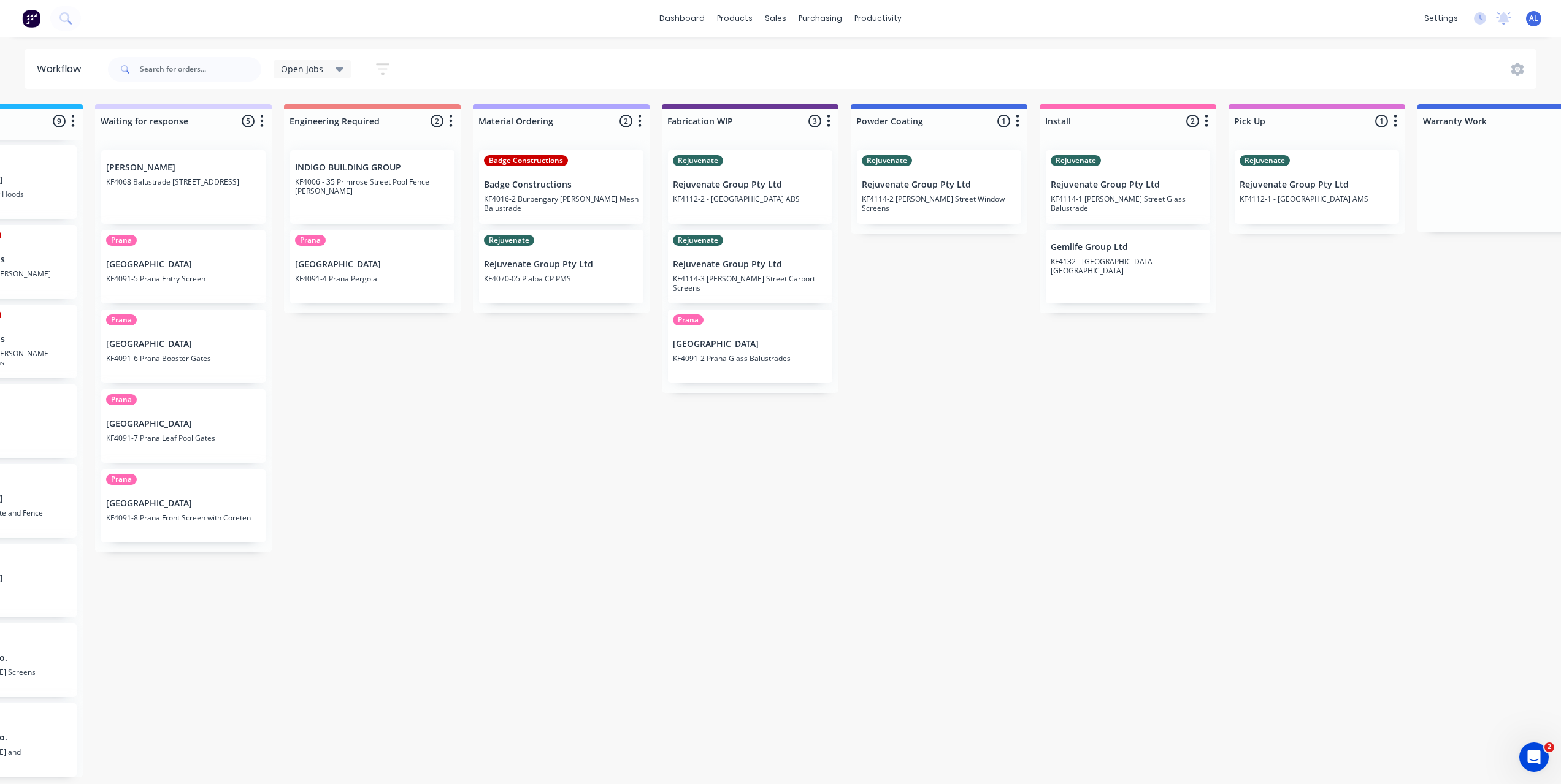
scroll to position [0, 672]
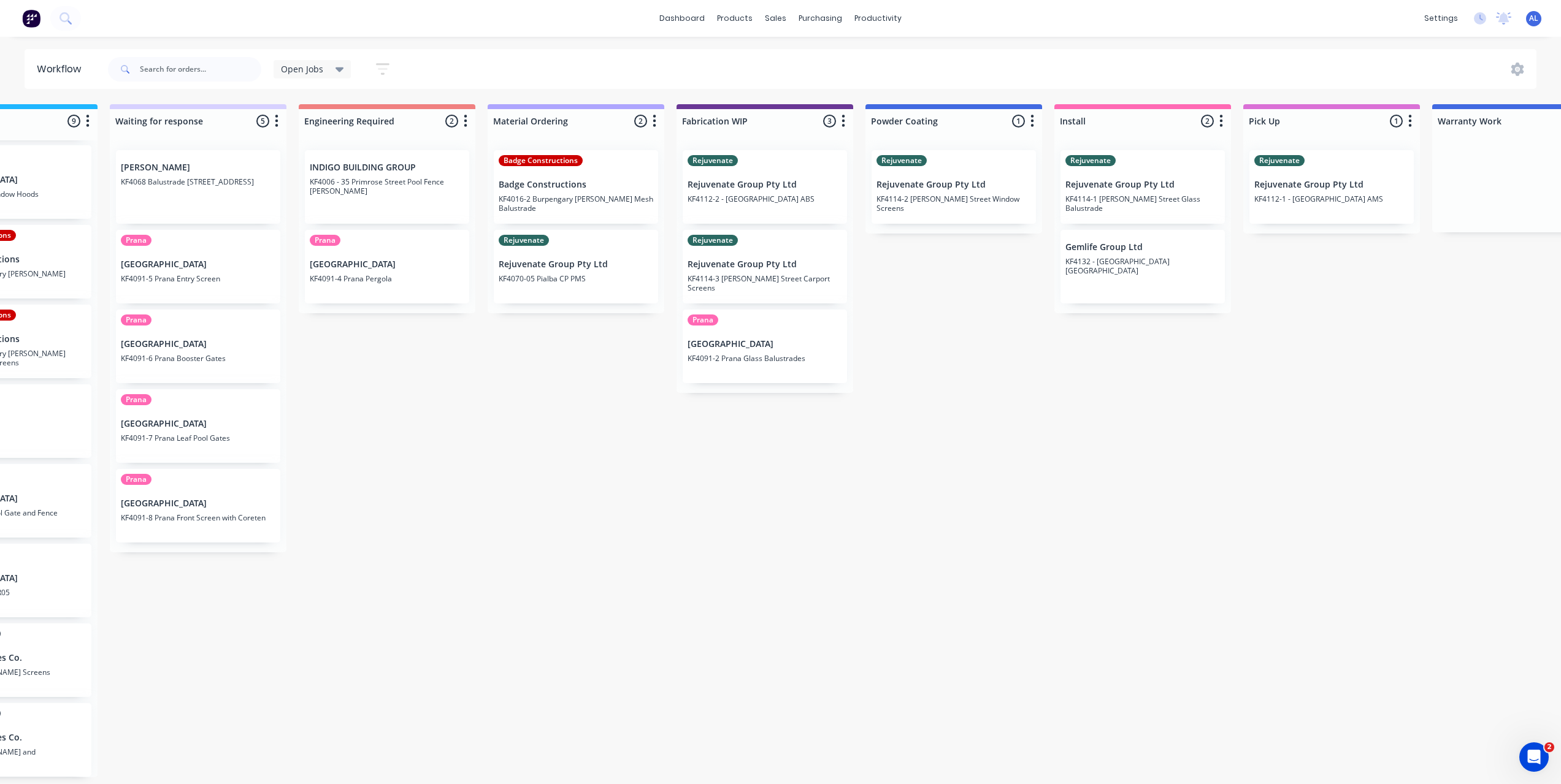
click at [654, 458] on div "Submitted 6 Status colour #273444 hex #273444 Save Cancel Summaries Total order…" at bounding box center [786, 441] width 2935 height 673
click at [942, 430] on div "Submitted 6 Status colour #273444 hex #273444 Save Cancel Summaries Total order…" at bounding box center [786, 441] width 2935 height 673
click at [516, 395] on div "Submitted 6 Status colour #273444 hex #273444 Save Cancel Summaries Total order…" at bounding box center [786, 441] width 2935 height 673
click at [628, 445] on div "Submitted 6 Status colour #273444 hex #273444 Save Cancel Summaries Total order…" at bounding box center [786, 441] width 2935 height 673
click at [976, 353] on div "Submitted 6 Status colour #273444 hex #273444 Save Cancel Summaries Total order…" at bounding box center [786, 441] width 2935 height 673
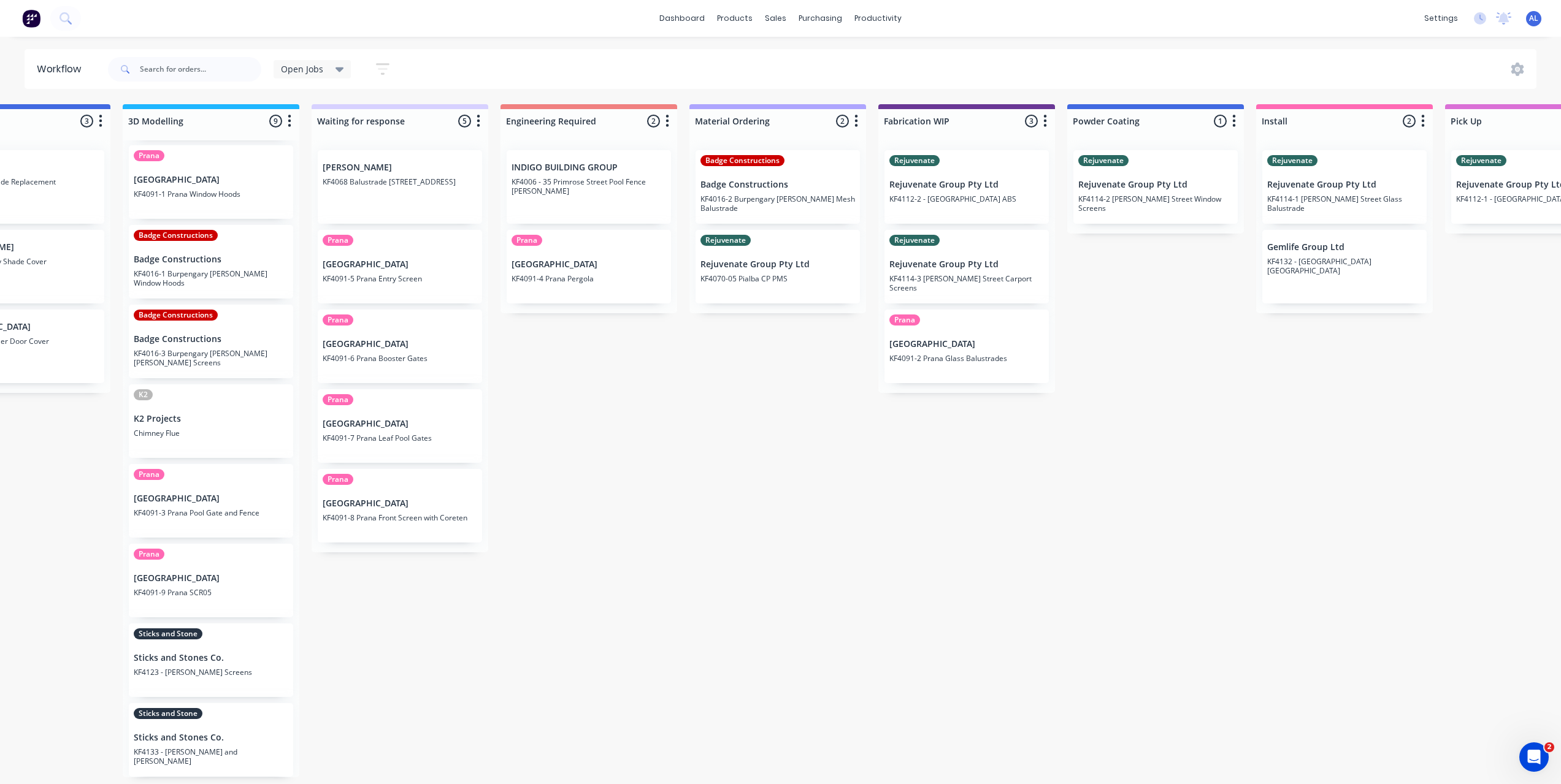
scroll to position [0, 469]
drag, startPoint x: 843, startPoint y: 790, endPoint x: 693, endPoint y: 774, distance: 150.9
click at [733, 777] on div "Submitted 6 Status colour #273444 hex #273444 Save Cancel Summaries Total order…" at bounding box center [989, 441] width 2935 height 673
drag, startPoint x: 653, startPoint y: 770, endPoint x: 633, endPoint y: 770, distance: 20.0
click at [633, 770] on div "Submitted 6 Status colour #273444 hex #273444 Save Cancel Summaries Total order…" at bounding box center [989, 441] width 2935 height 673
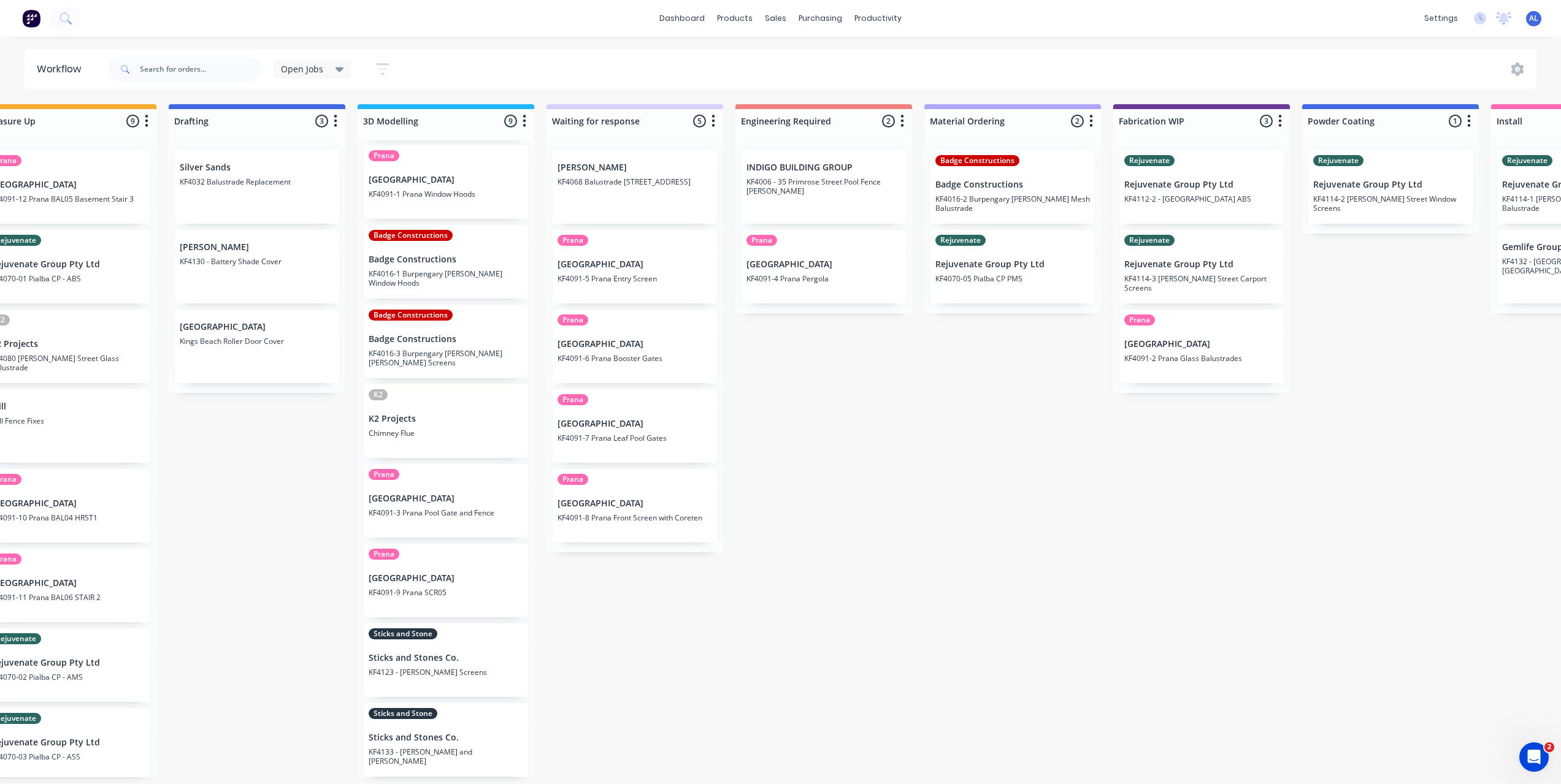
scroll to position [0, 178]
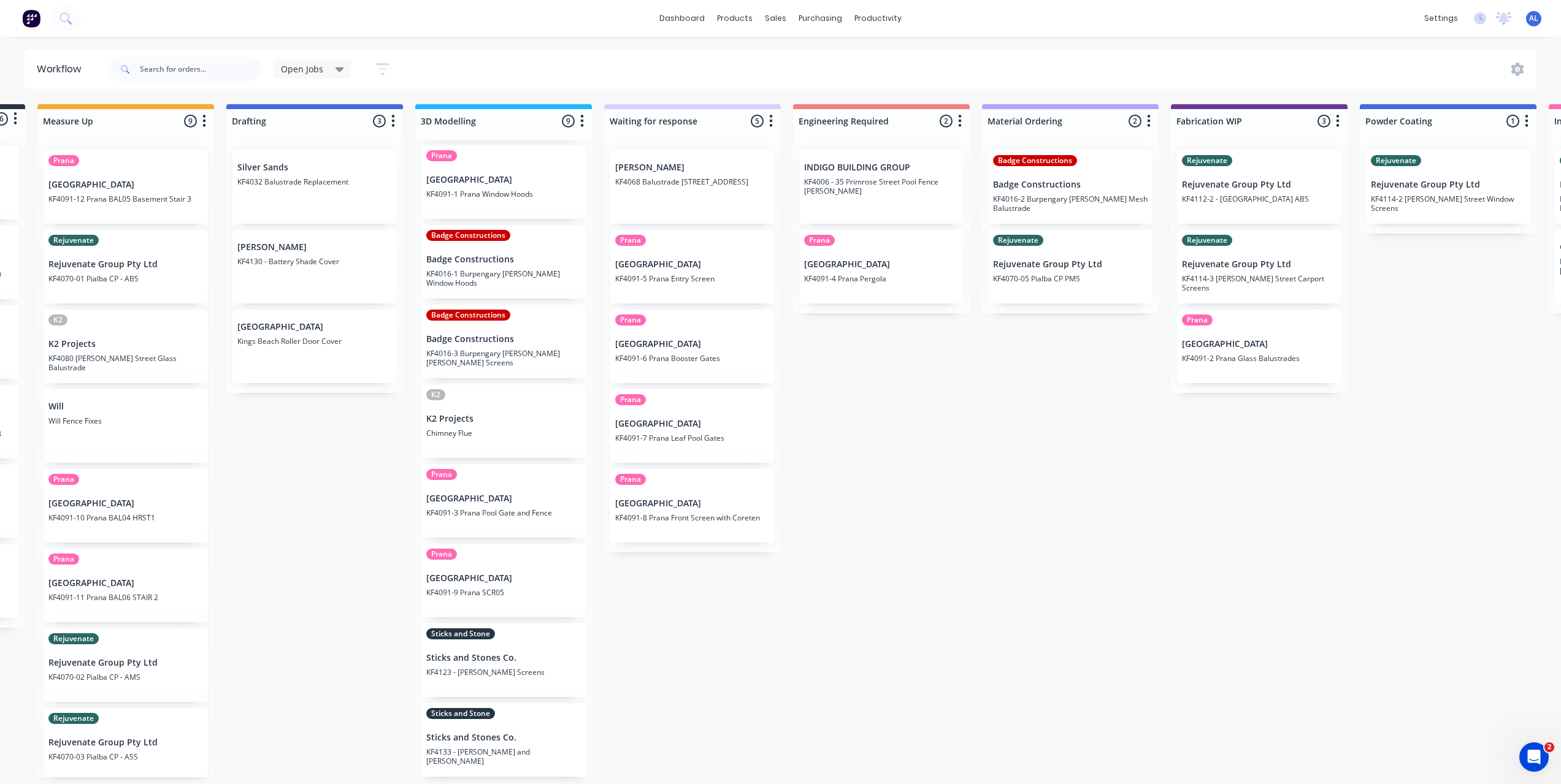
click at [355, 534] on div "Submitted 6 Status colour #273444 hex #273444 Save Cancel Summaries Total order…" at bounding box center [1280, 441] width 2935 height 673
